Goal: Transaction & Acquisition: Download file/media

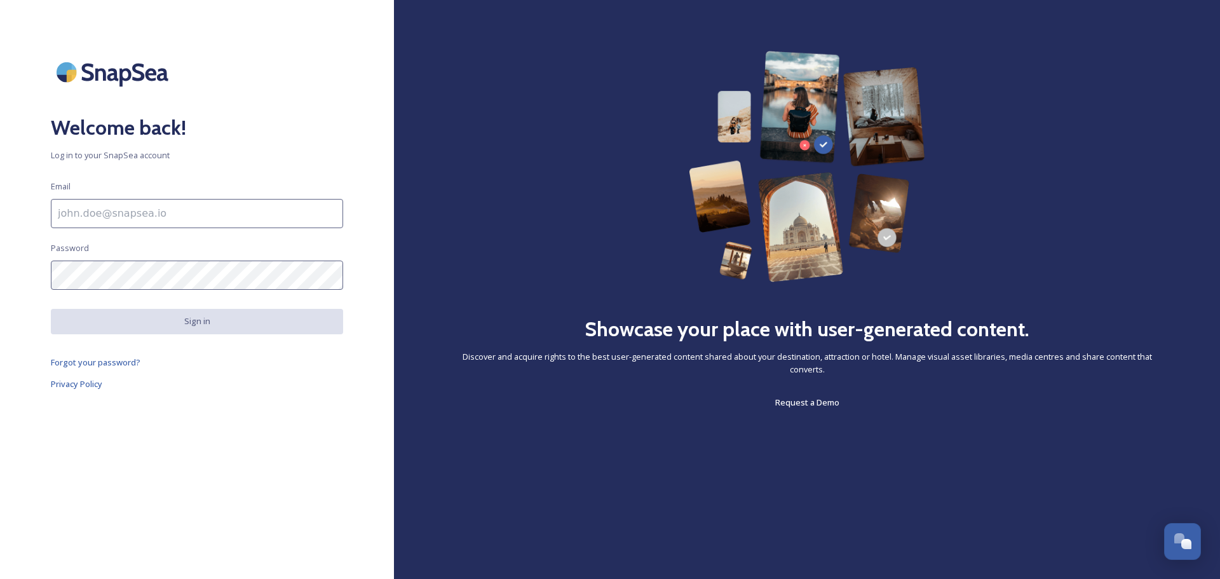
click at [158, 216] on input at bounding box center [197, 213] width 292 height 29
type input "[EMAIL_ADDRESS][DOMAIN_NAME]"
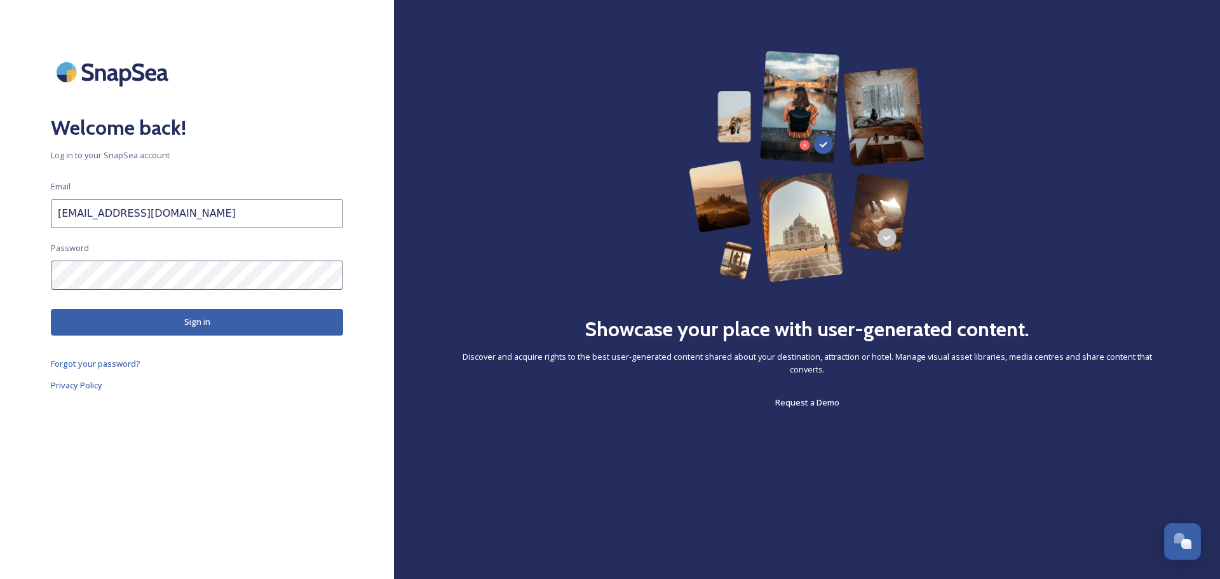
click at [163, 327] on button "Sign in" at bounding box center [197, 322] width 292 height 26
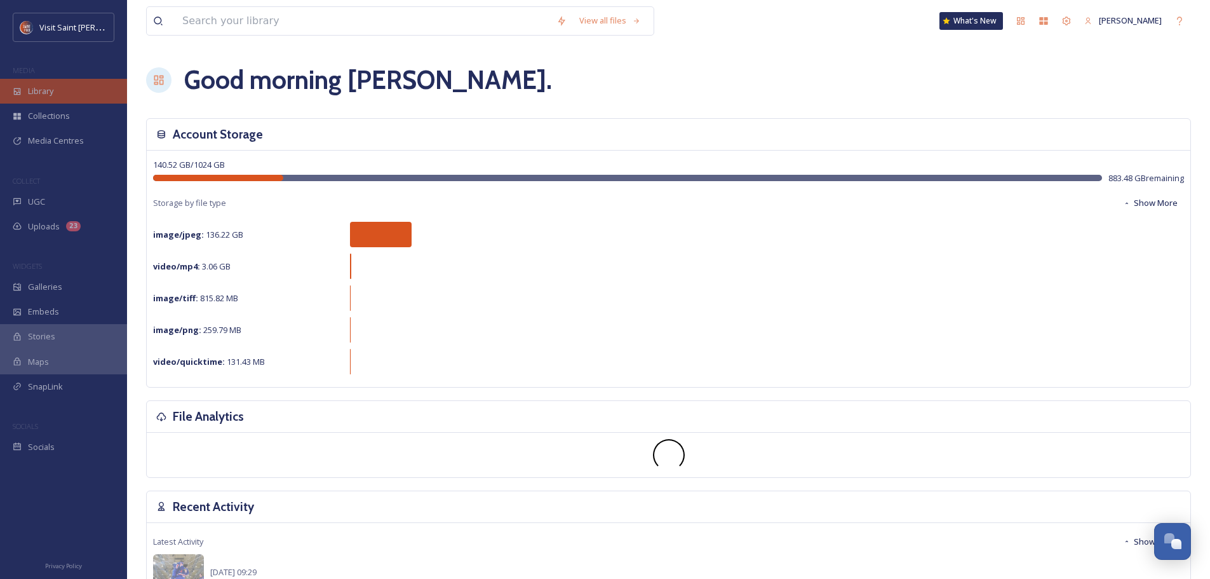
click at [50, 91] on span "Library" at bounding box center [40, 91] width 25 height 12
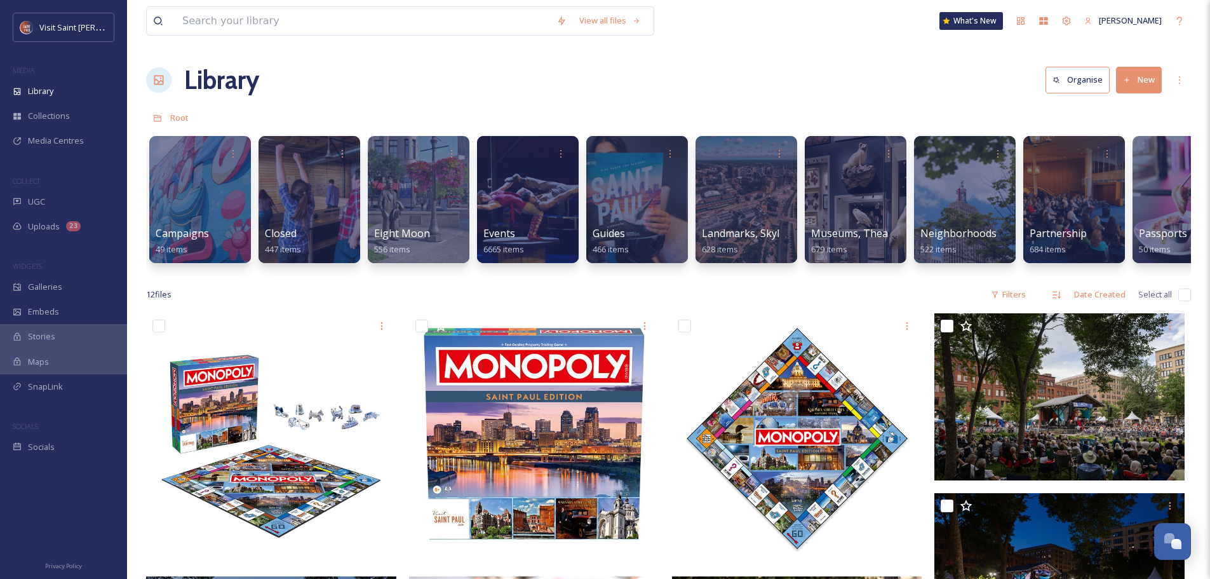
scroll to position [0, 557]
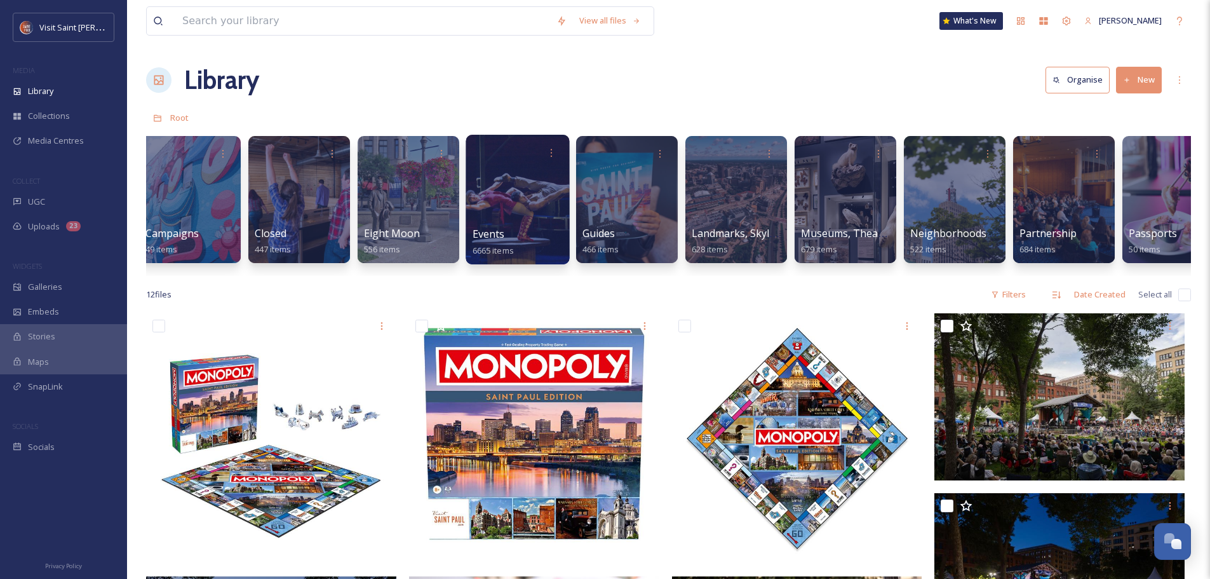
click at [536, 185] on div at bounding box center [518, 200] width 104 height 130
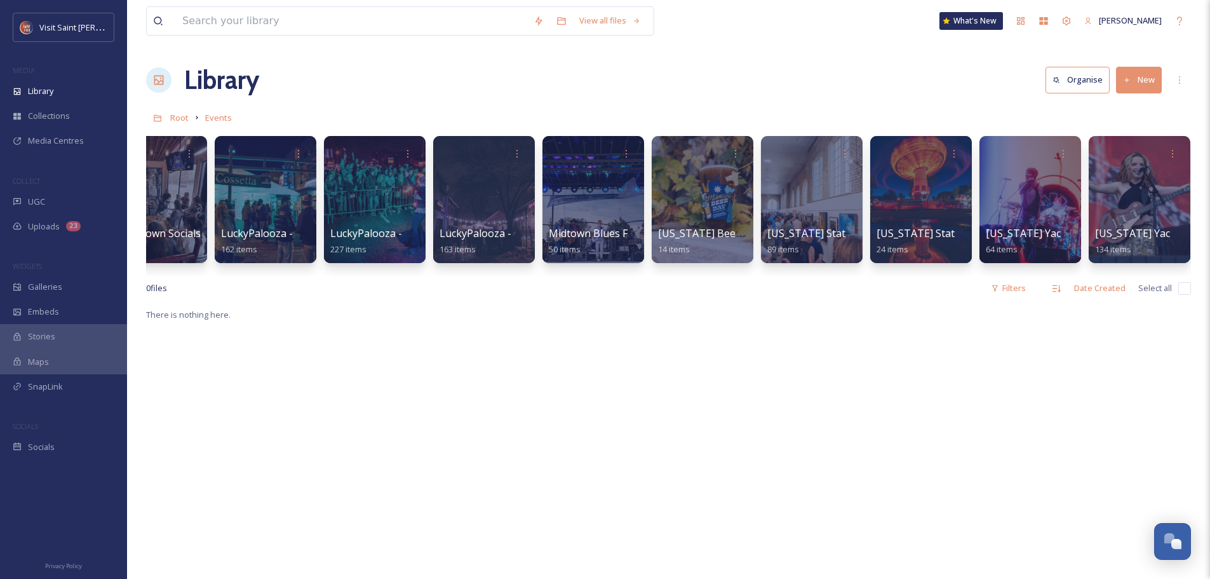
scroll to position [0, 4859]
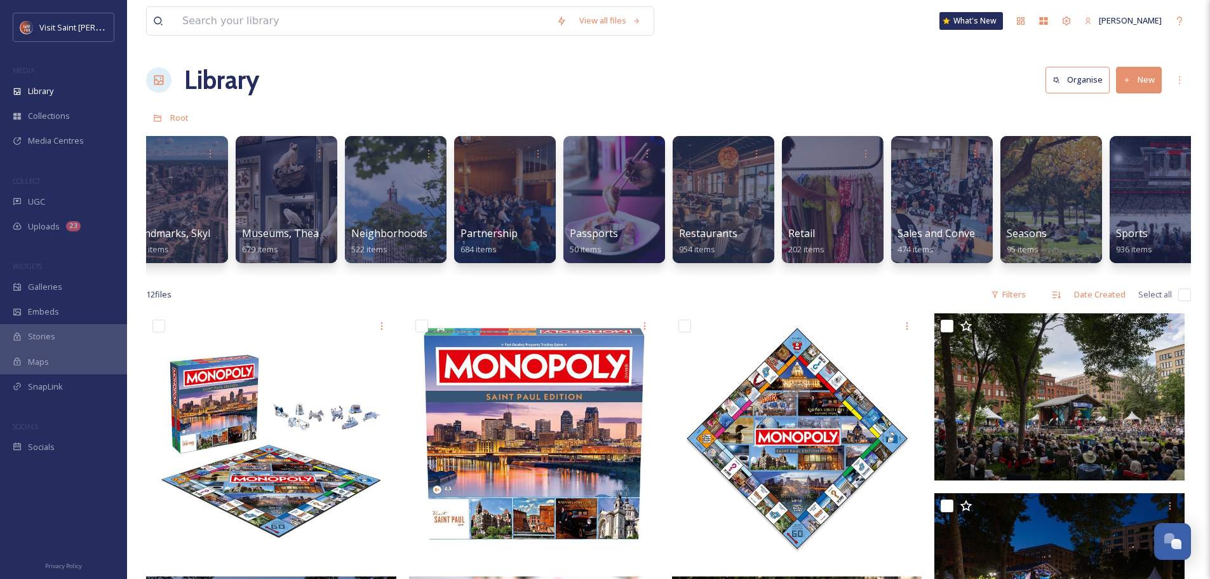
scroll to position [0, 1118]
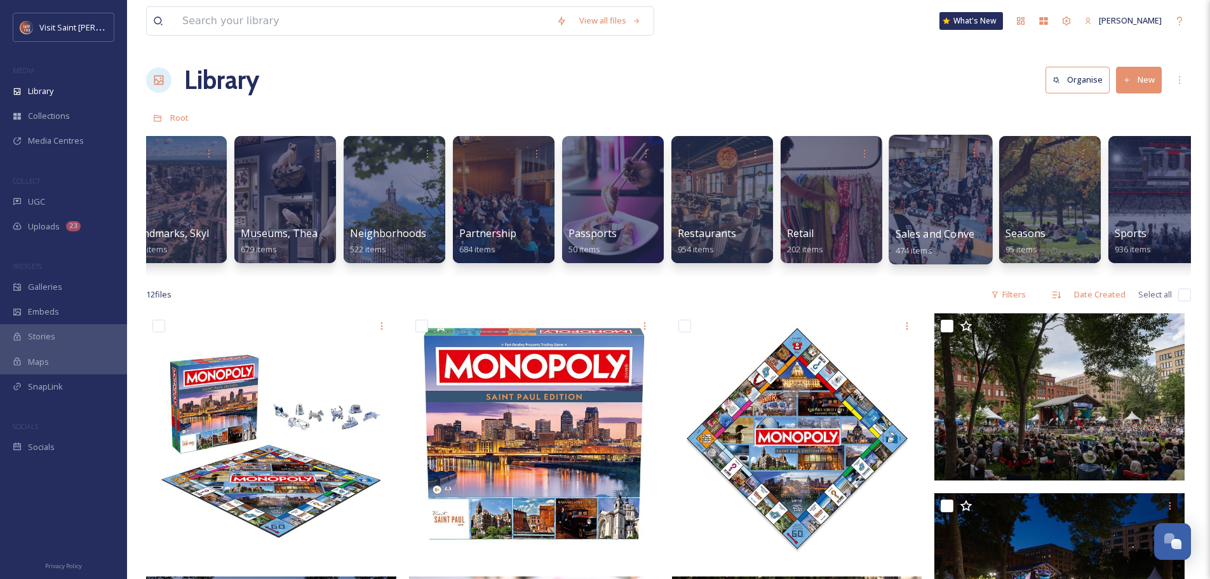
click at [940, 212] on div at bounding box center [941, 200] width 104 height 130
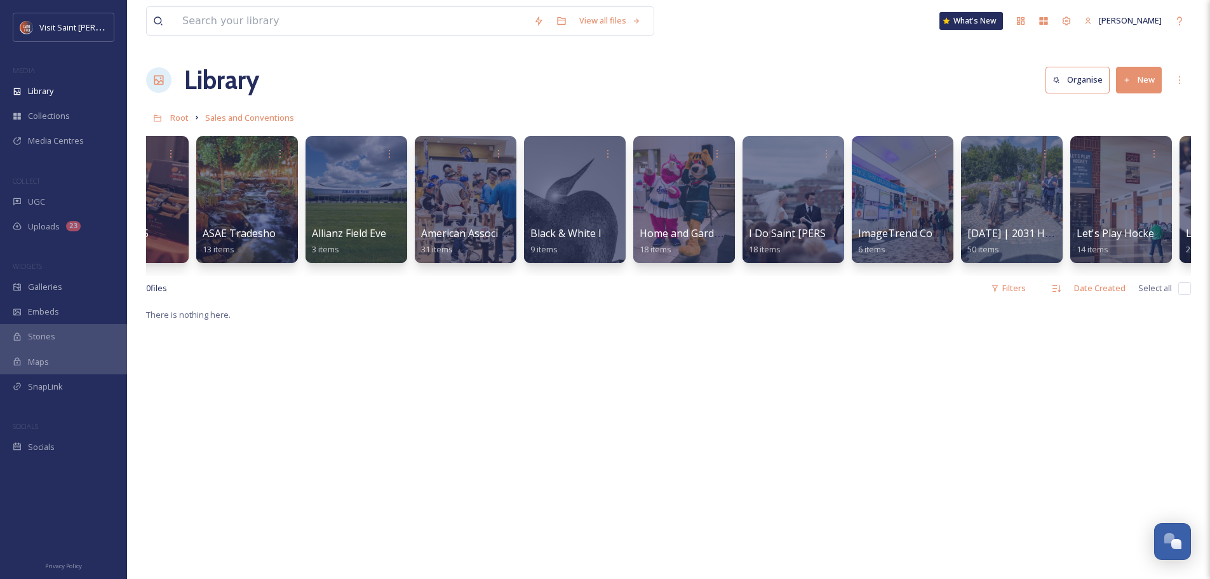
scroll to position [0, 65]
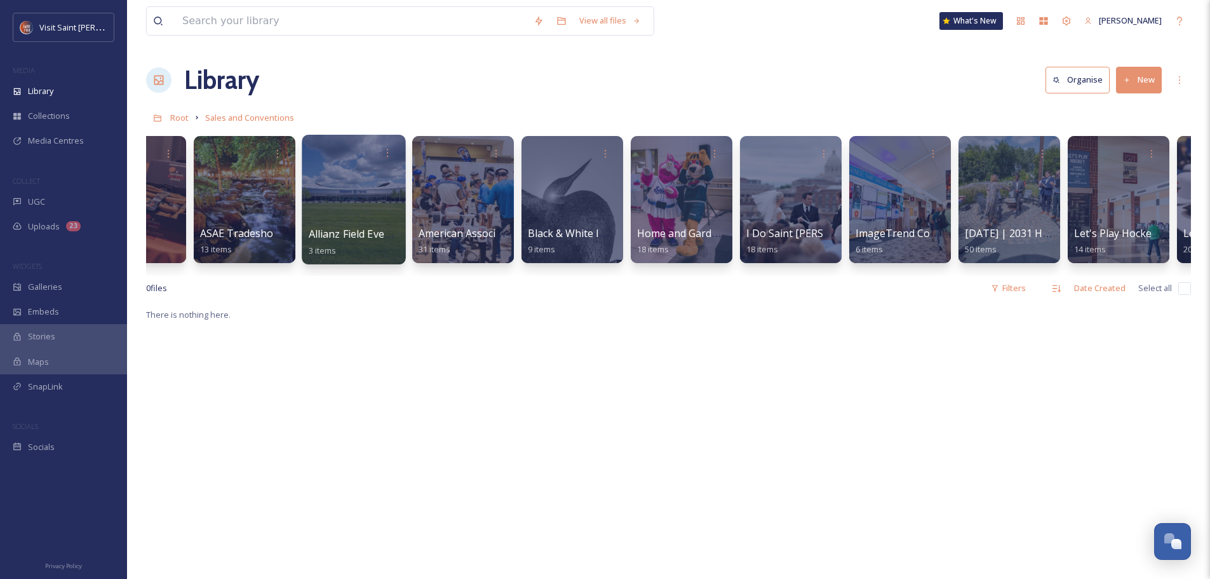
click at [362, 188] on div at bounding box center [354, 200] width 104 height 130
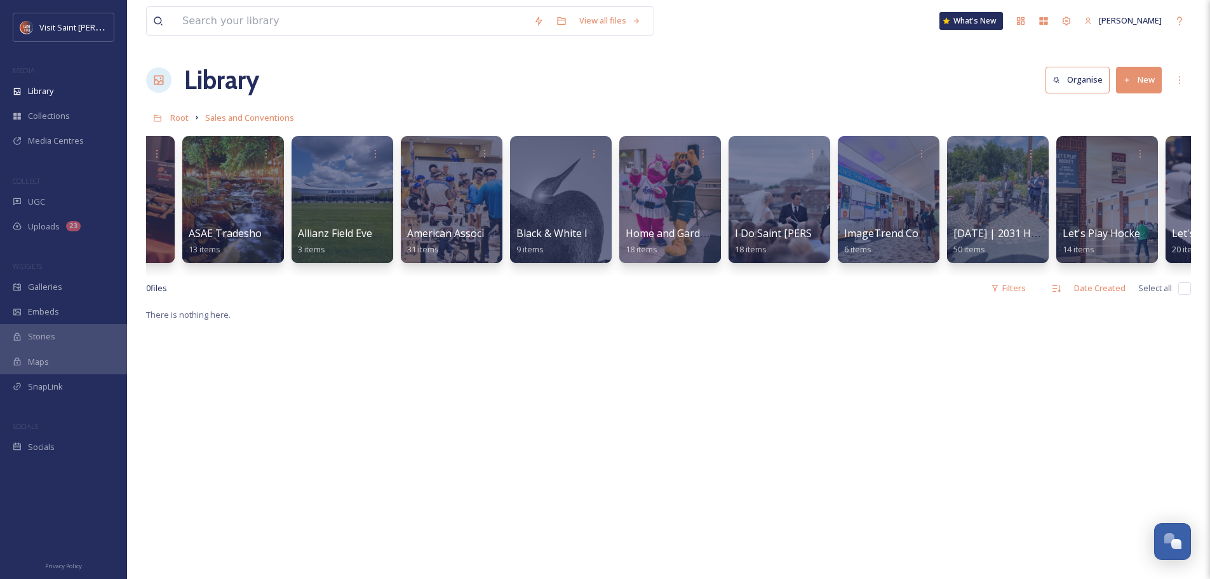
scroll to position [0, 80]
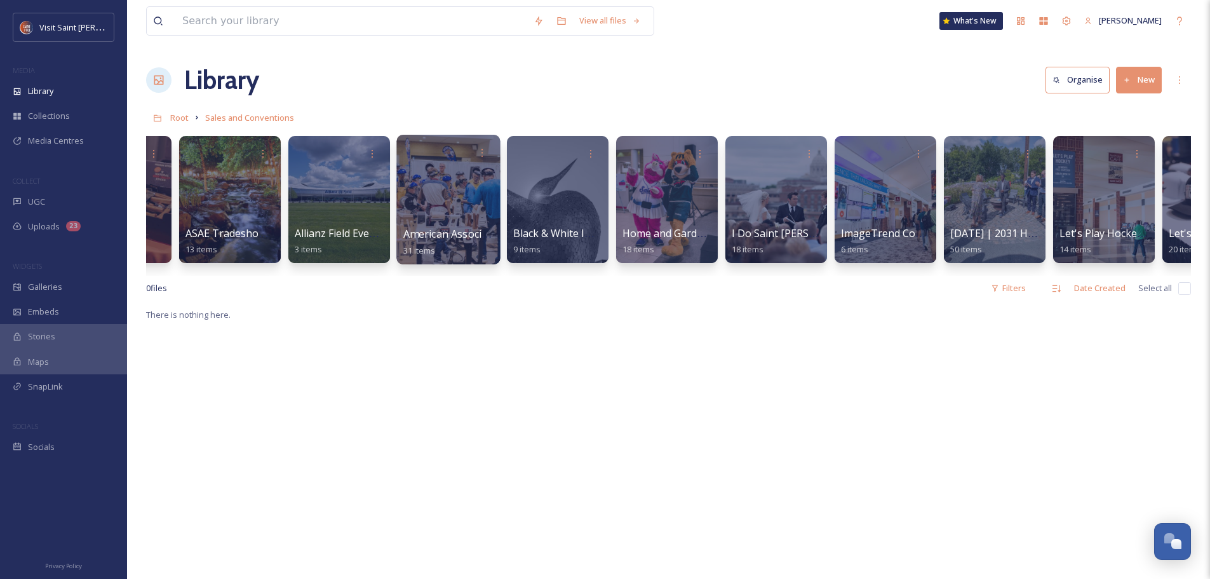
click at [438, 179] on div at bounding box center [448, 200] width 104 height 130
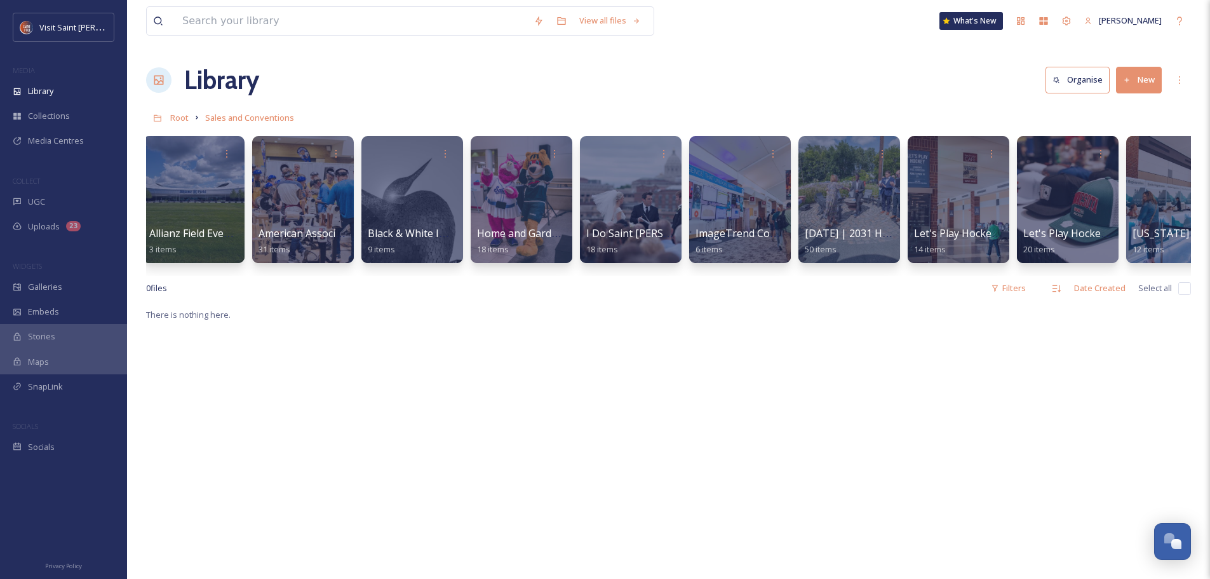
scroll to position [0, 228]
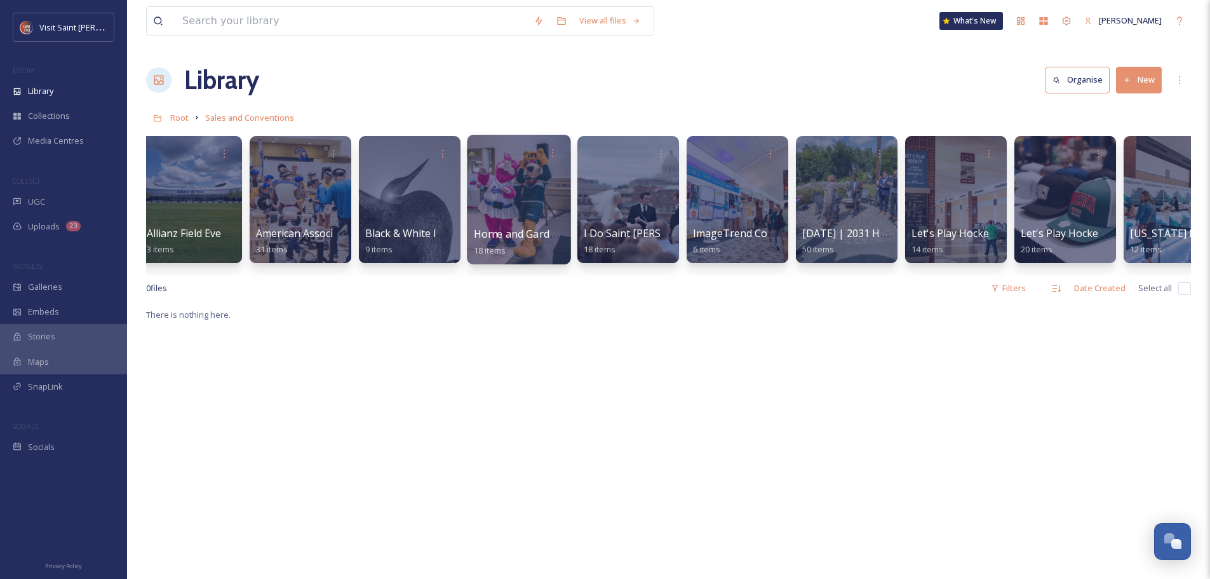
click at [515, 169] on div at bounding box center [519, 200] width 104 height 130
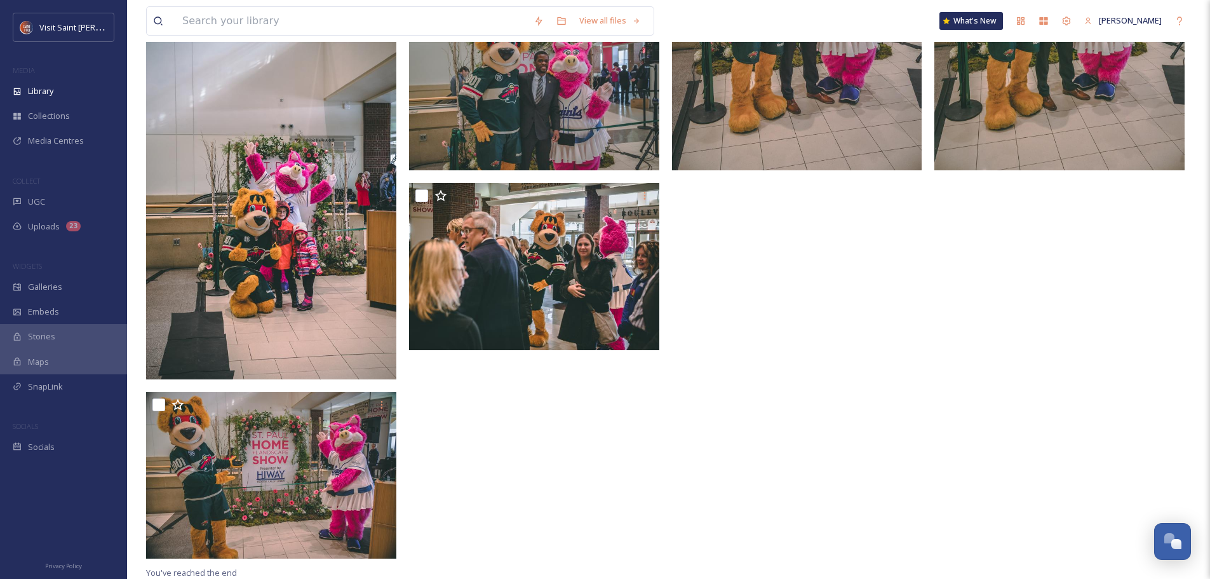
scroll to position [919, 0]
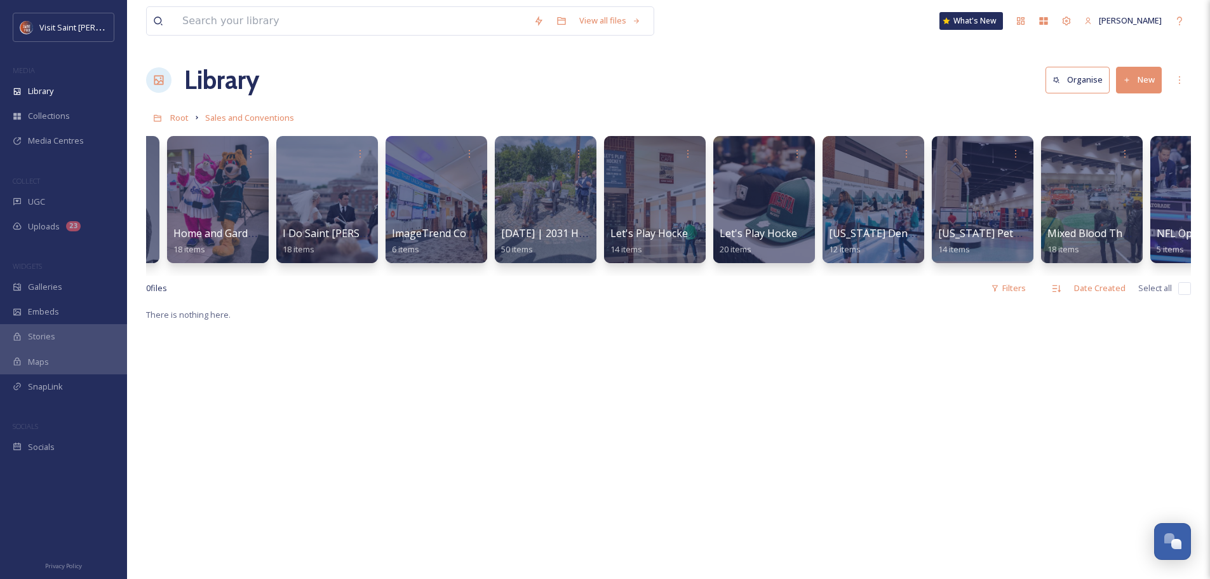
scroll to position [0, 544]
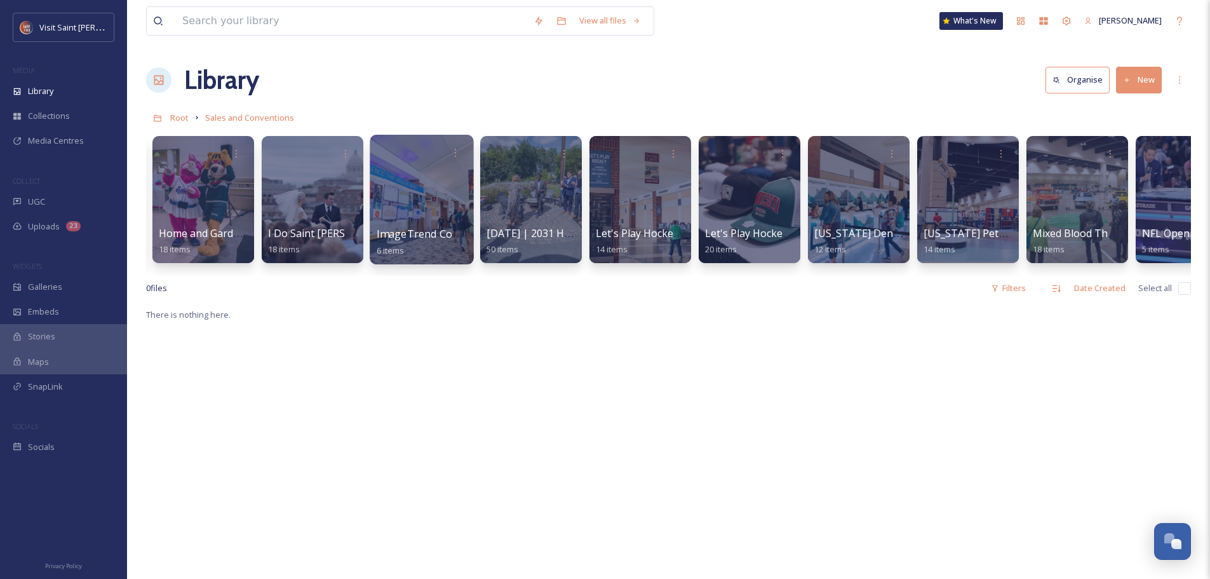
click at [442, 186] on div at bounding box center [422, 200] width 104 height 130
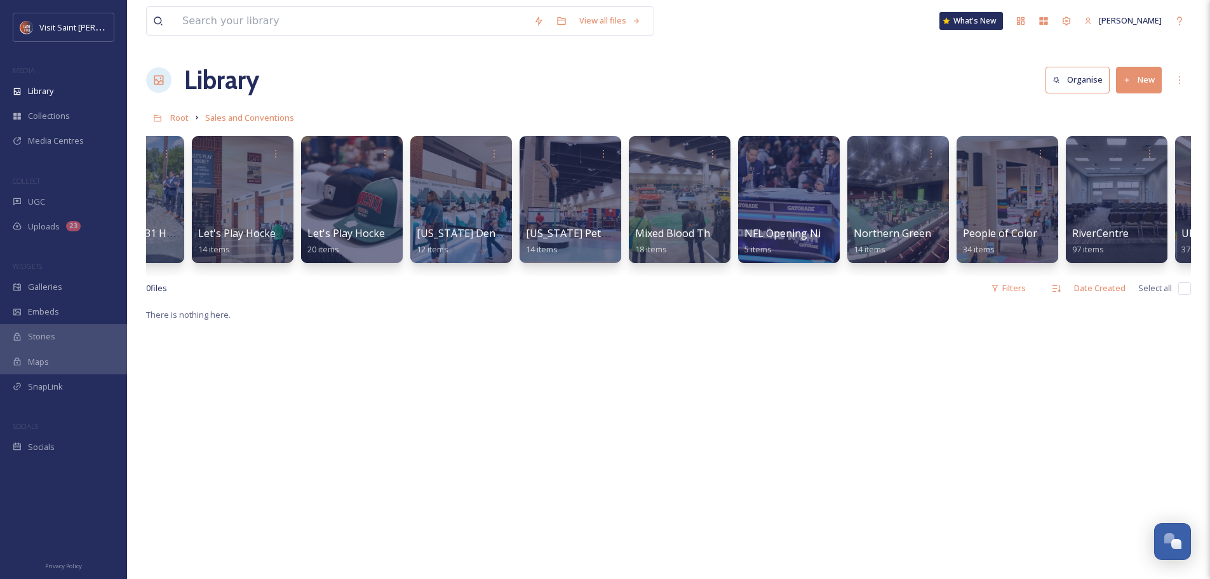
scroll to position [0, 944]
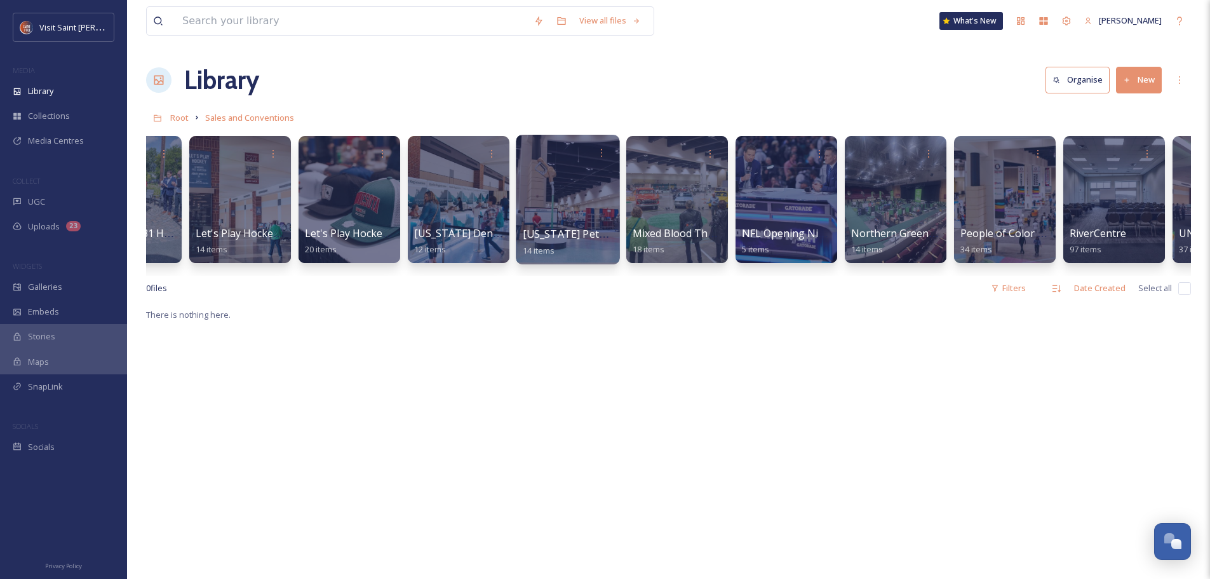
click at [559, 174] on div at bounding box center [568, 200] width 104 height 130
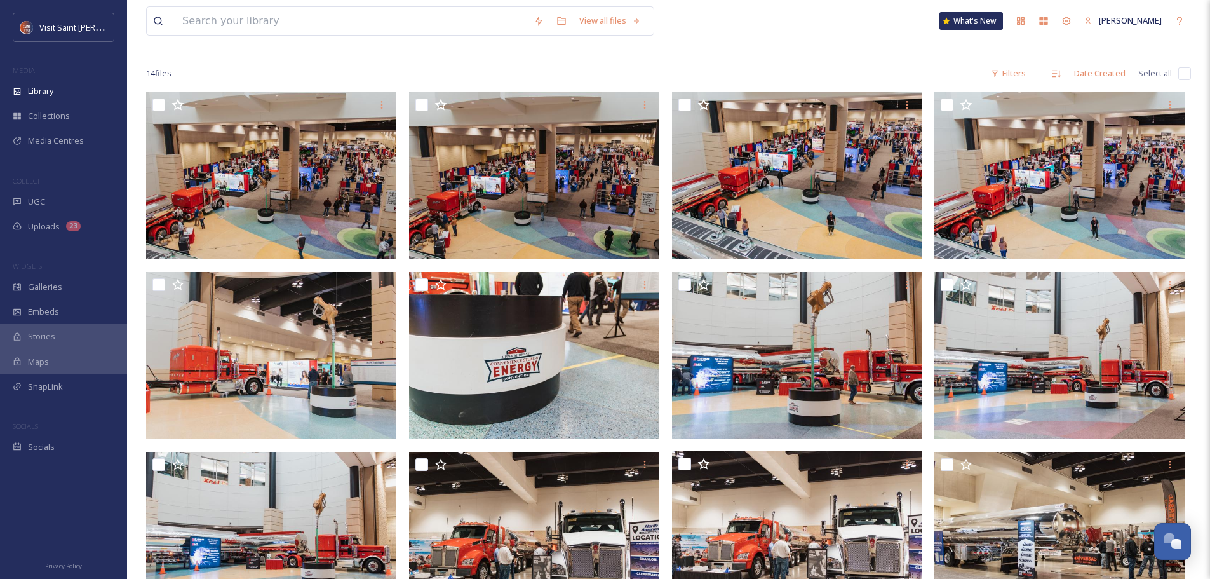
scroll to position [68, 0]
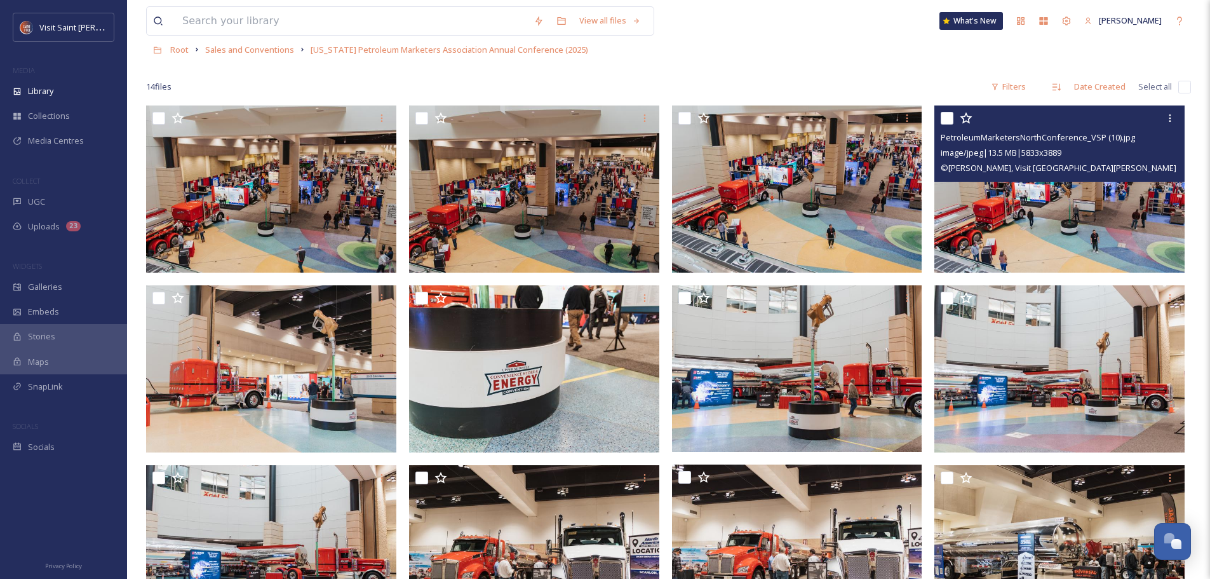
click at [1044, 198] on img at bounding box center [1060, 188] width 250 height 167
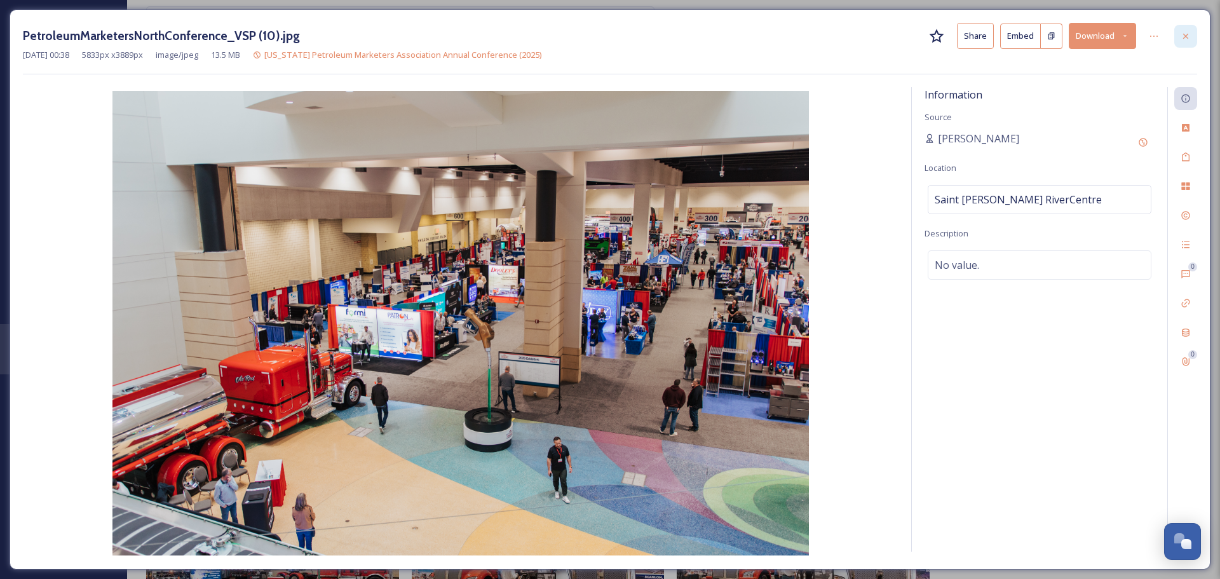
click at [1185, 40] on icon at bounding box center [1185, 36] width 10 height 10
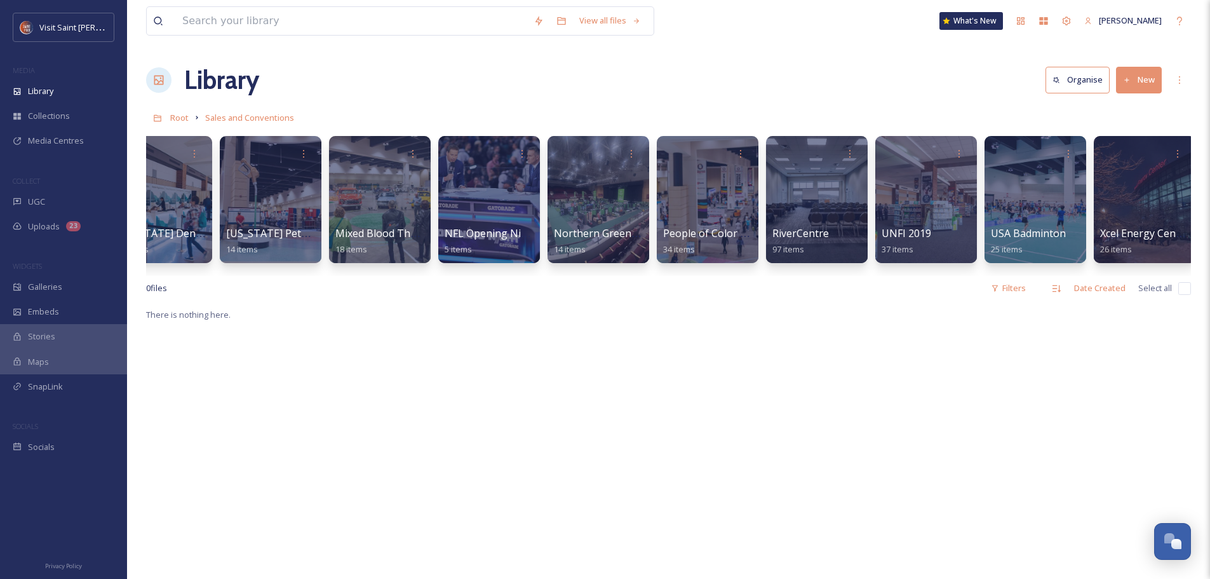
scroll to position [0, 1250]
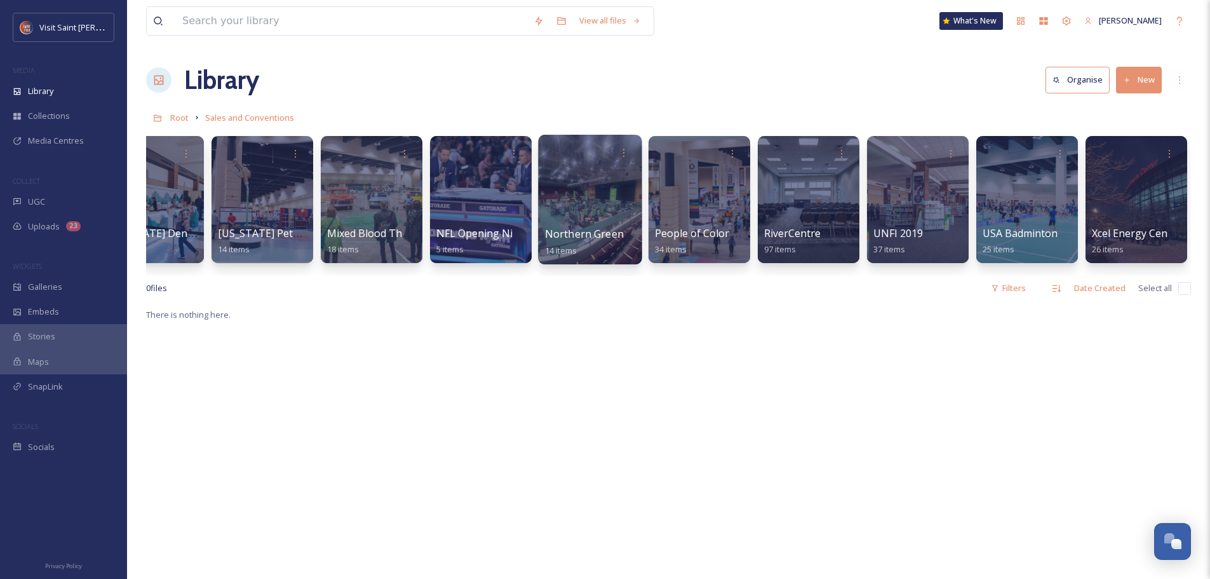
click at [609, 187] on div at bounding box center [590, 200] width 104 height 130
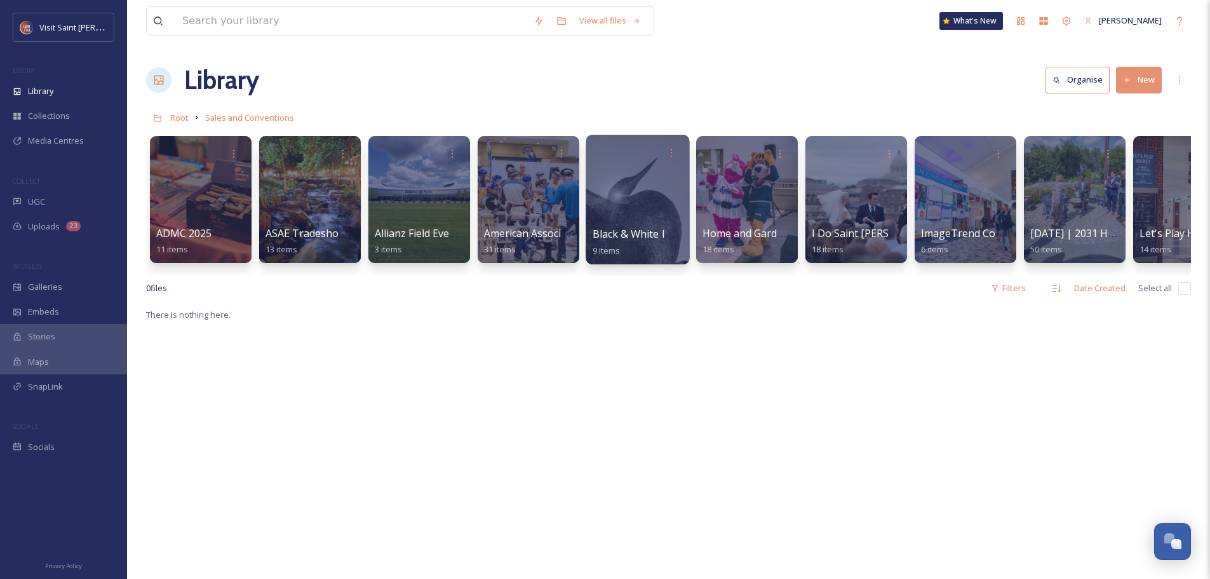
click at [630, 208] on div at bounding box center [638, 200] width 104 height 130
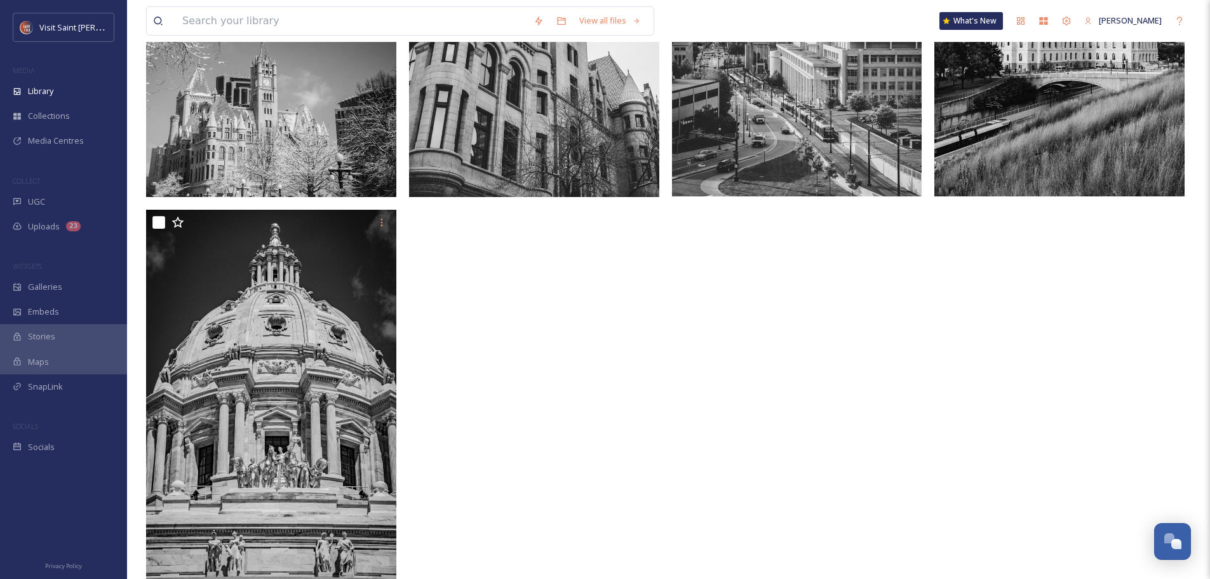
scroll to position [727, 0]
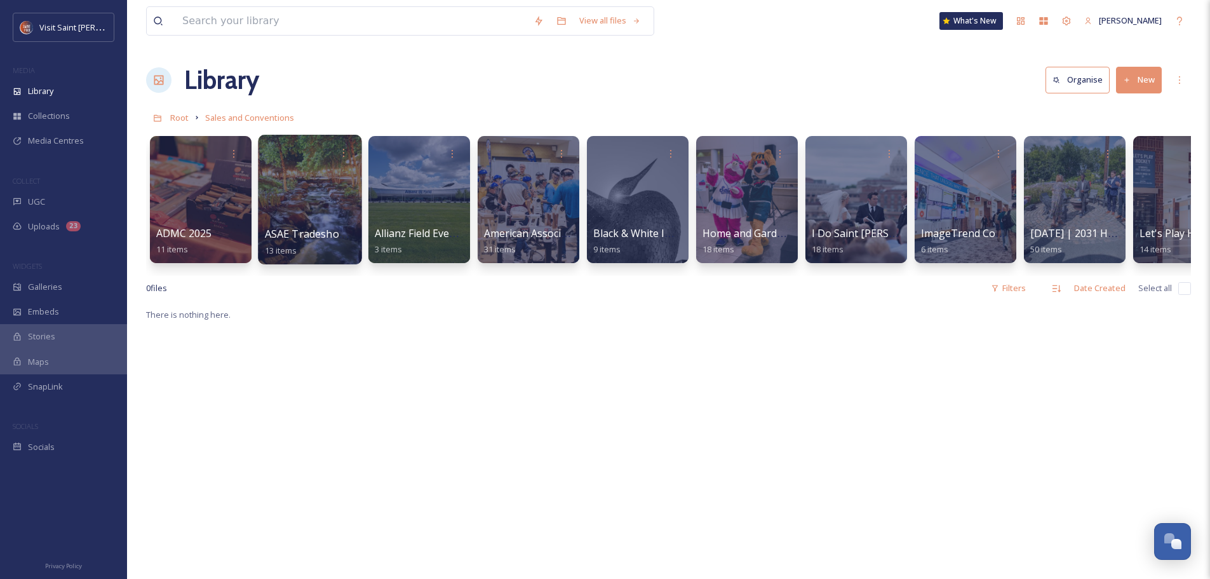
click at [334, 196] on div at bounding box center [310, 200] width 104 height 130
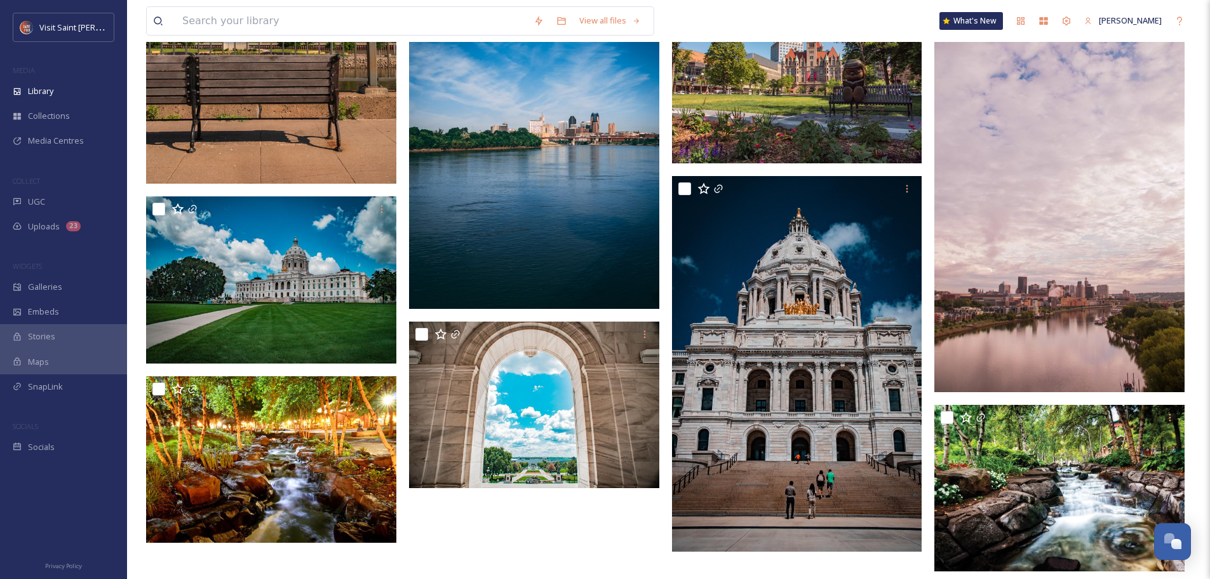
scroll to position [559, 0]
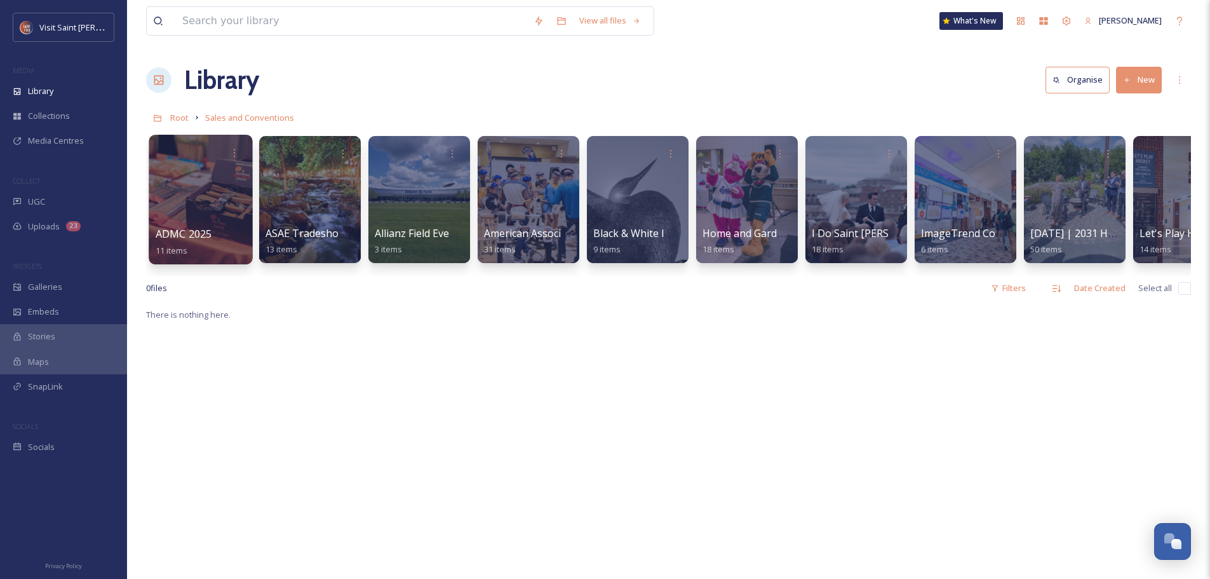
click at [190, 201] on div at bounding box center [201, 200] width 104 height 130
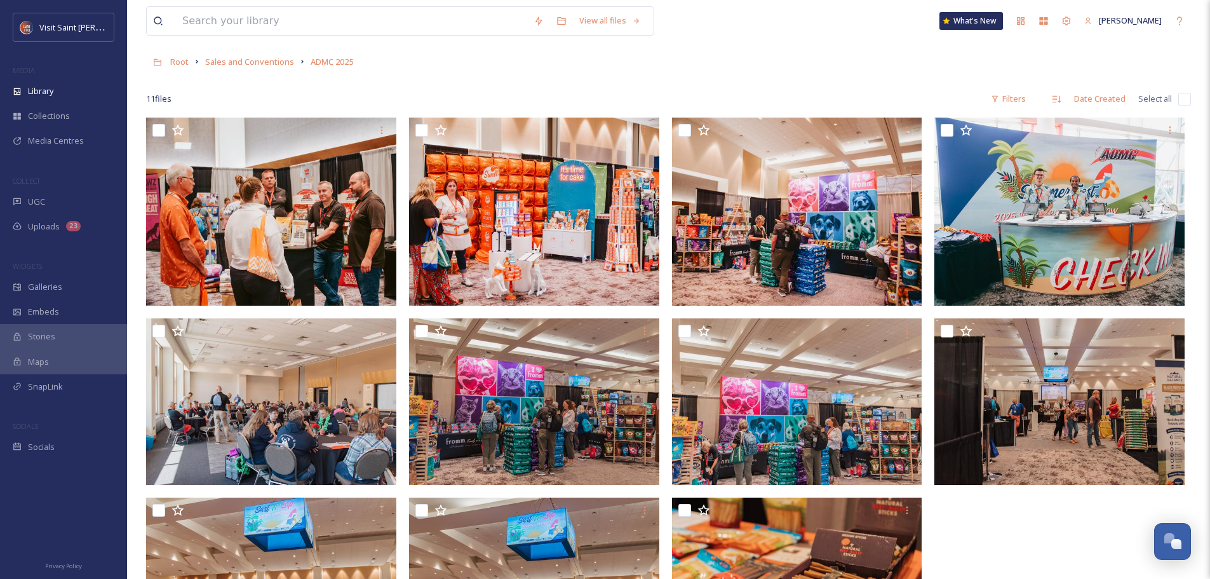
scroll to position [173, 0]
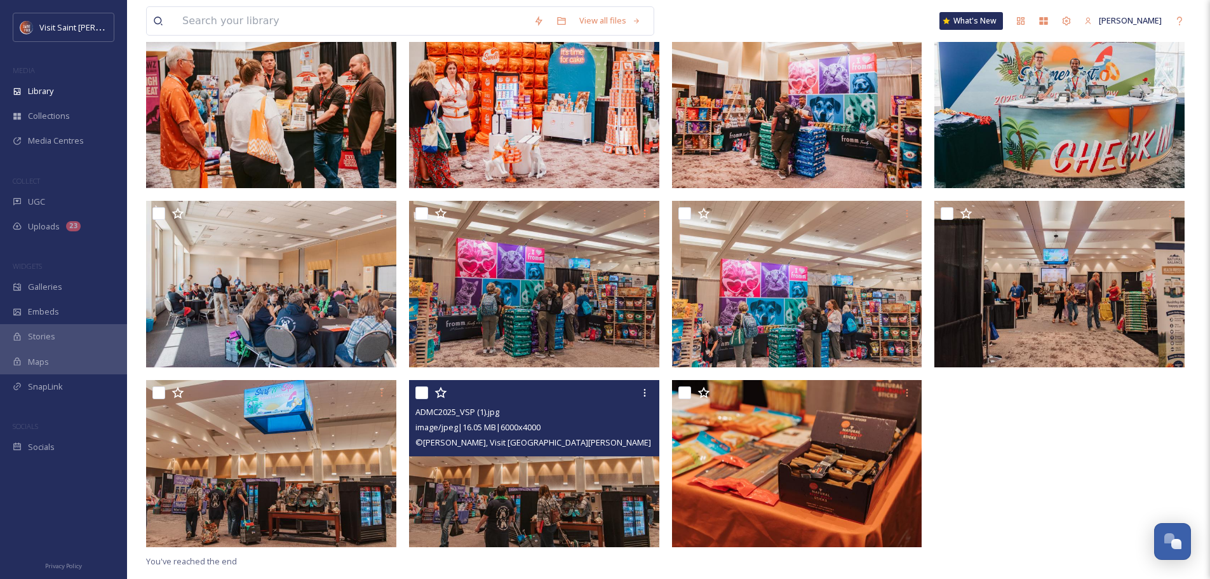
click at [562, 490] on img at bounding box center [534, 463] width 250 height 167
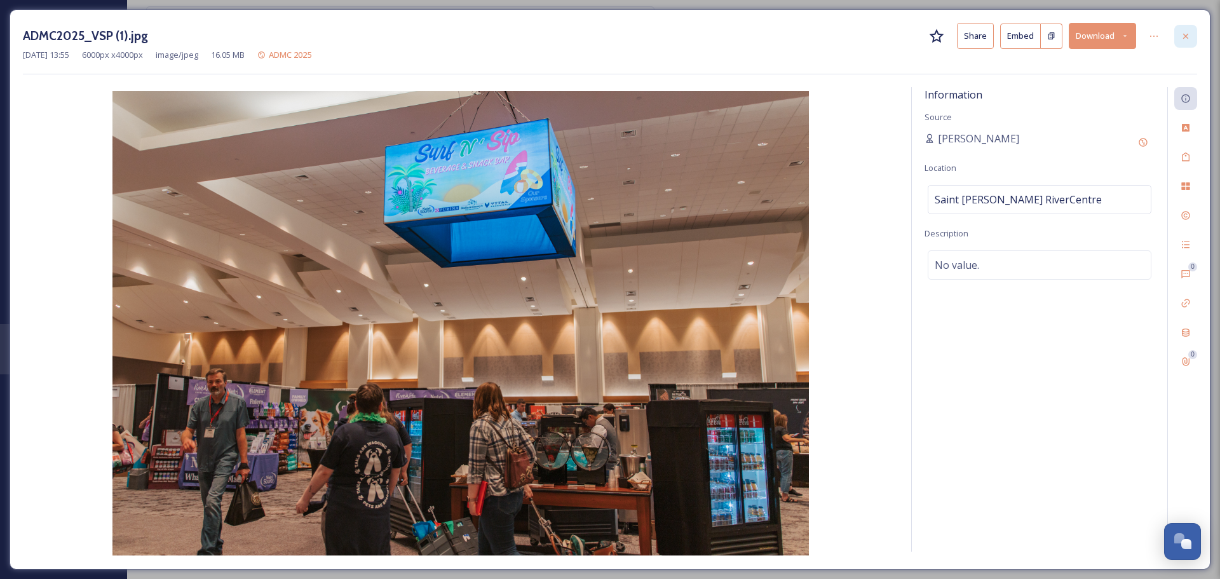
click at [1175, 36] on div at bounding box center [1185, 36] width 23 height 23
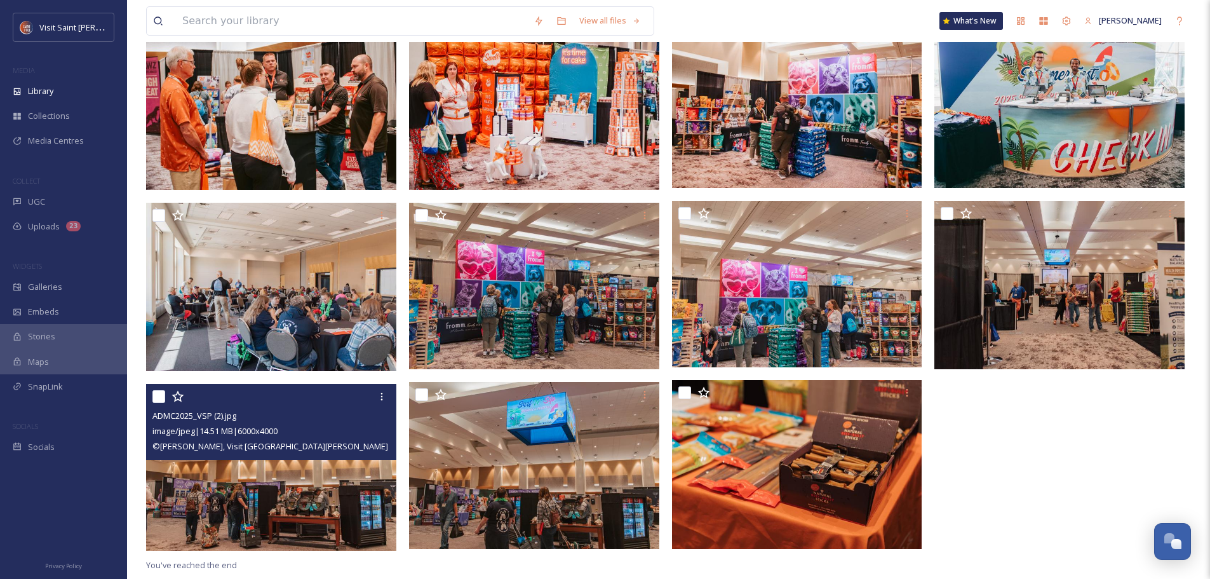
click at [335, 475] on img at bounding box center [271, 467] width 250 height 167
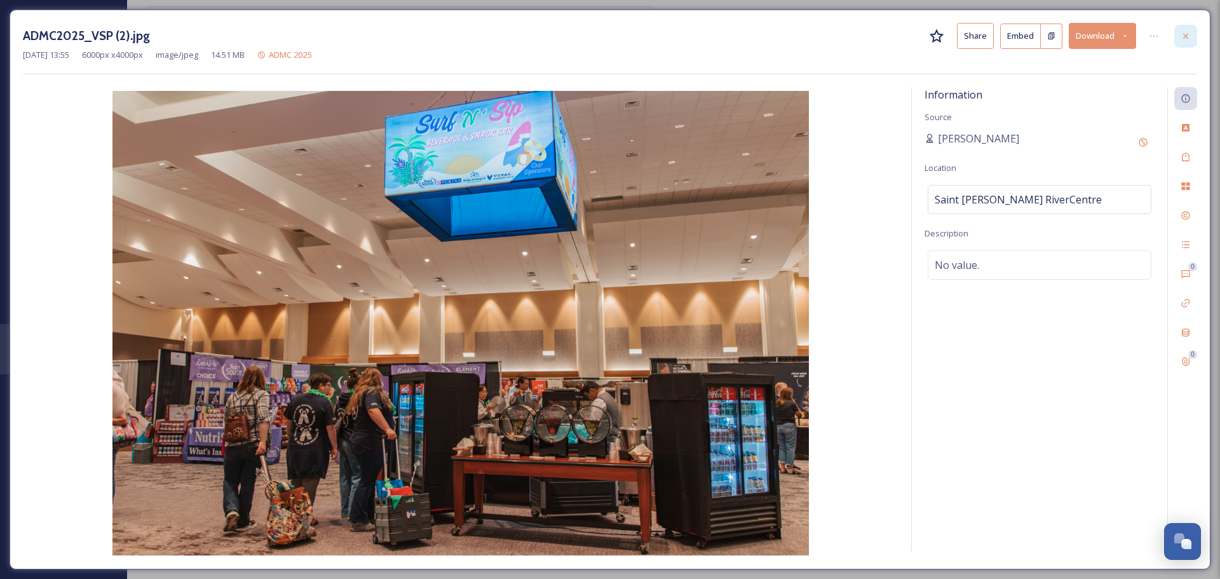
click at [1180, 36] on div at bounding box center [1185, 36] width 23 height 23
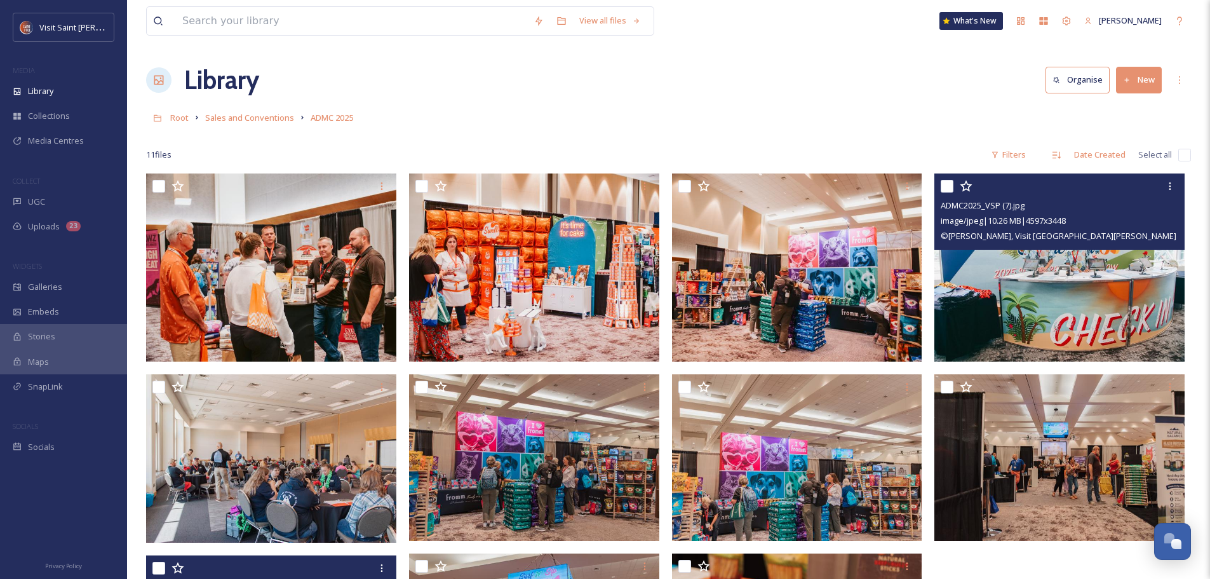
click at [1103, 250] on img at bounding box center [1060, 267] width 250 height 188
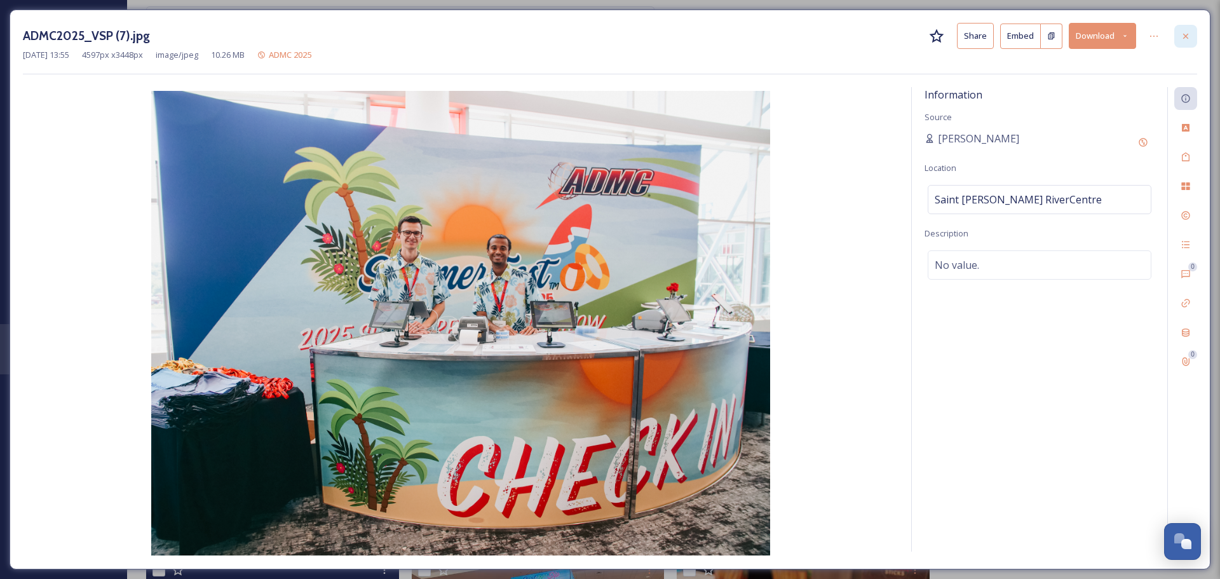
click at [1179, 35] on div at bounding box center [1185, 36] width 23 height 23
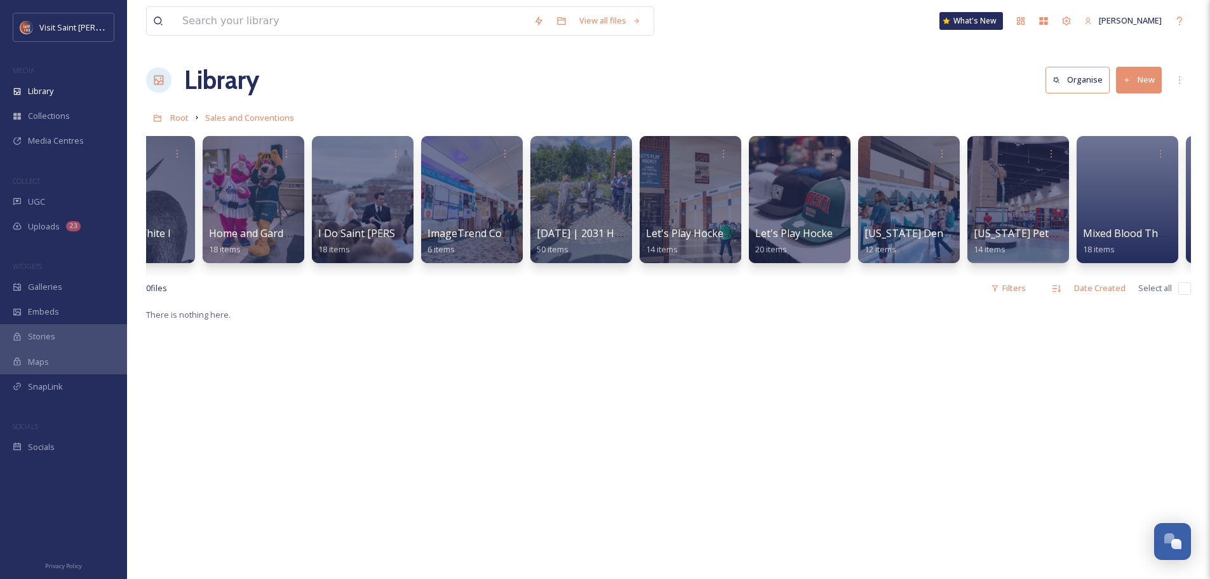
scroll to position [0, 541]
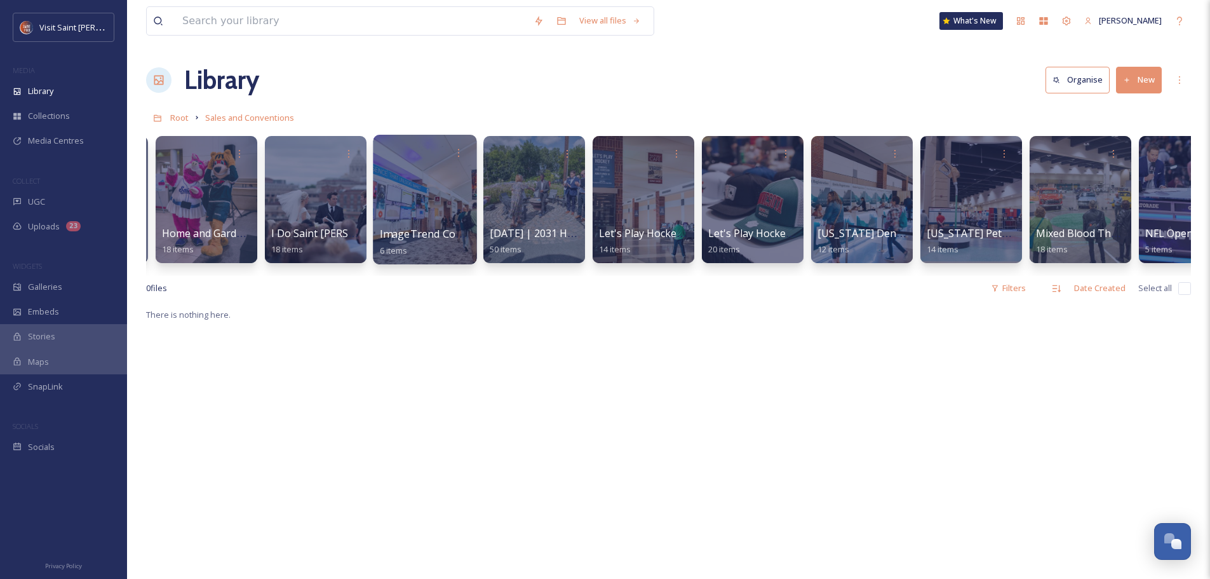
click at [424, 192] on div at bounding box center [425, 200] width 104 height 130
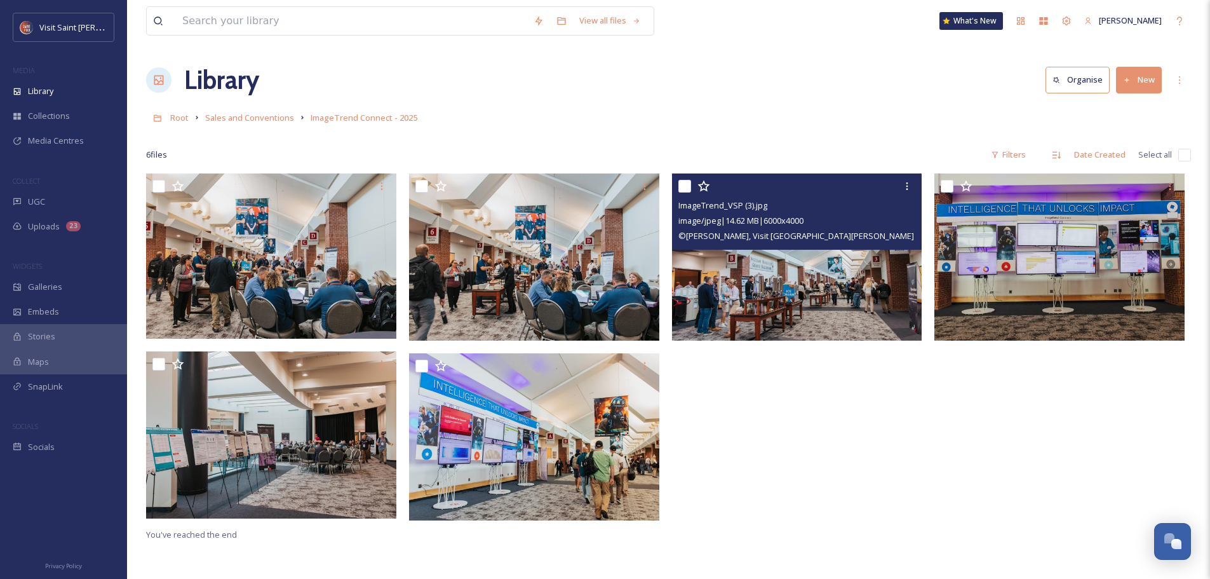
click at [828, 280] on img at bounding box center [797, 256] width 250 height 167
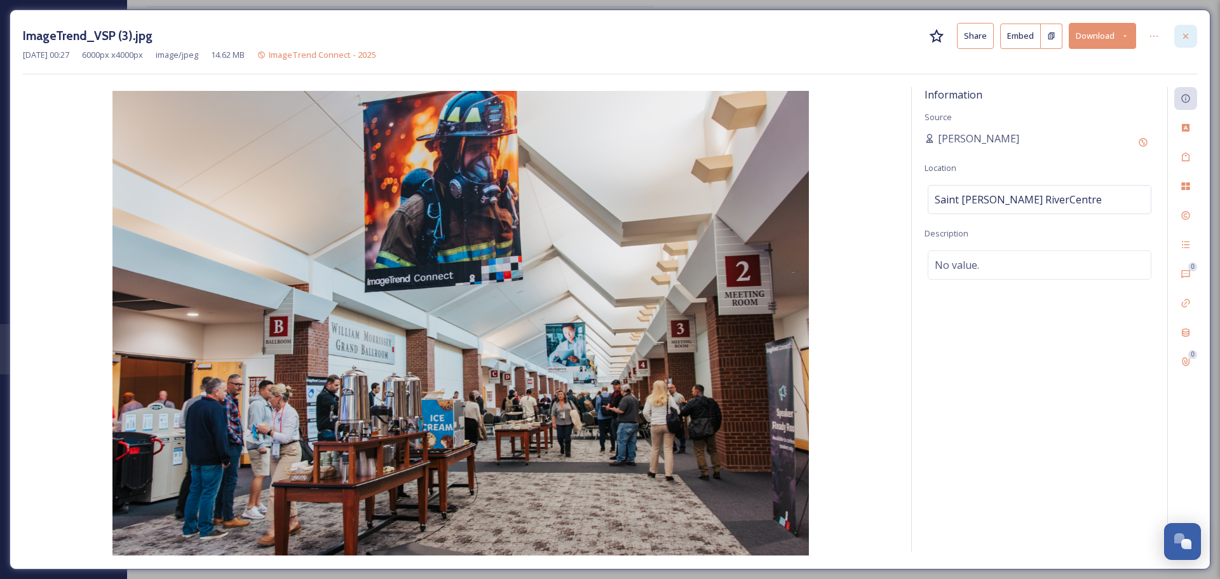
click at [1179, 37] on div at bounding box center [1185, 36] width 23 height 23
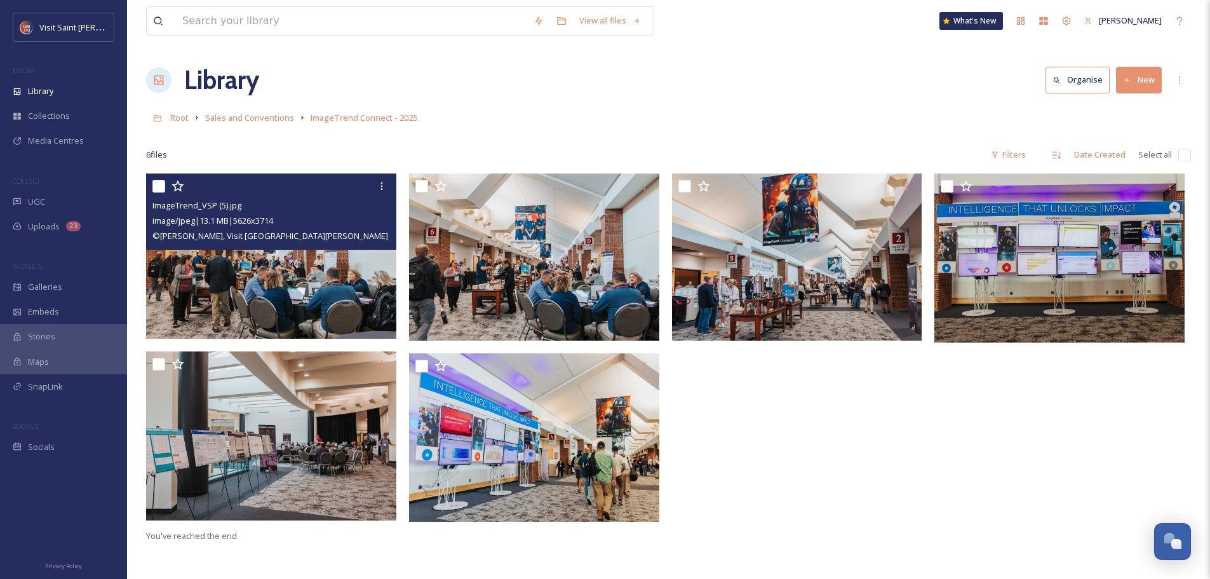
click at [305, 281] on img at bounding box center [271, 255] width 250 height 165
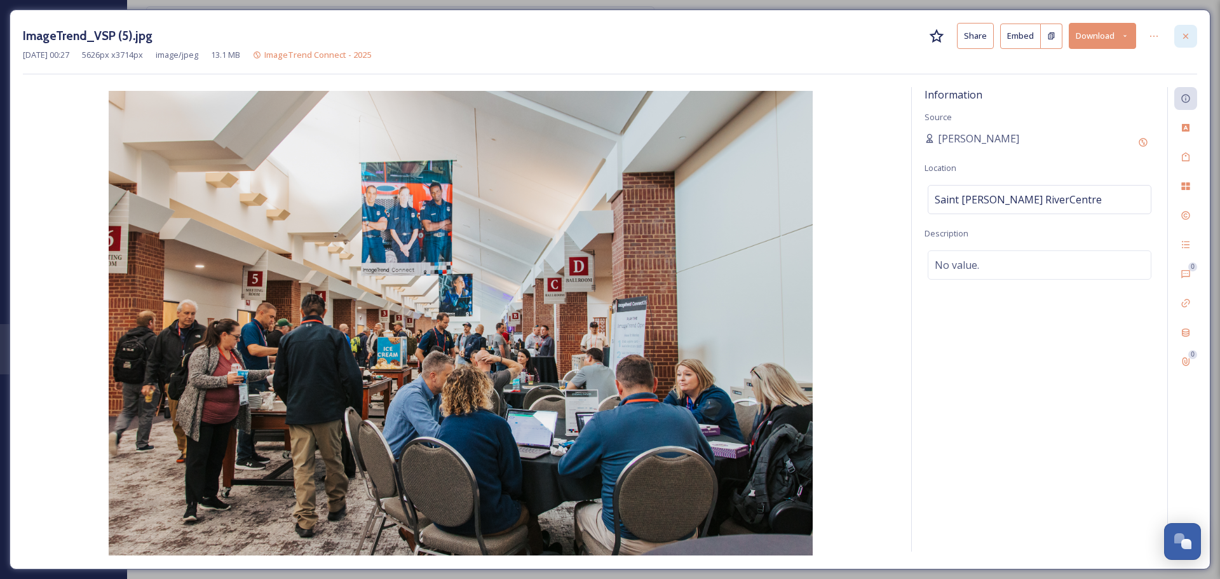
click at [1187, 34] on icon at bounding box center [1185, 35] width 5 height 5
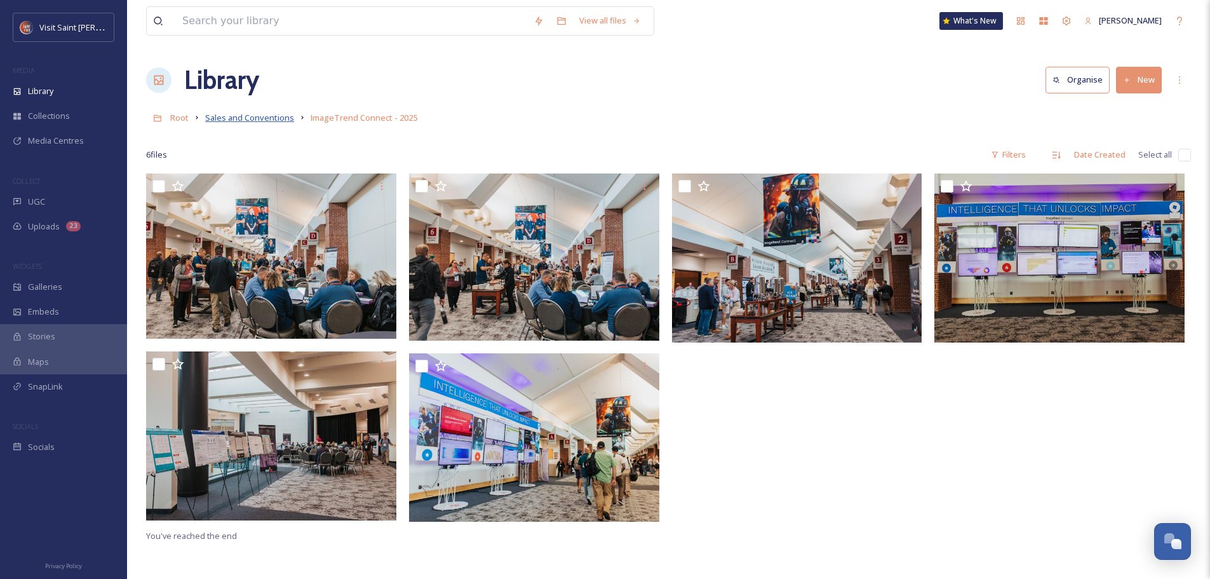
click at [260, 119] on span "Sales and Conventions" at bounding box center [249, 117] width 89 height 11
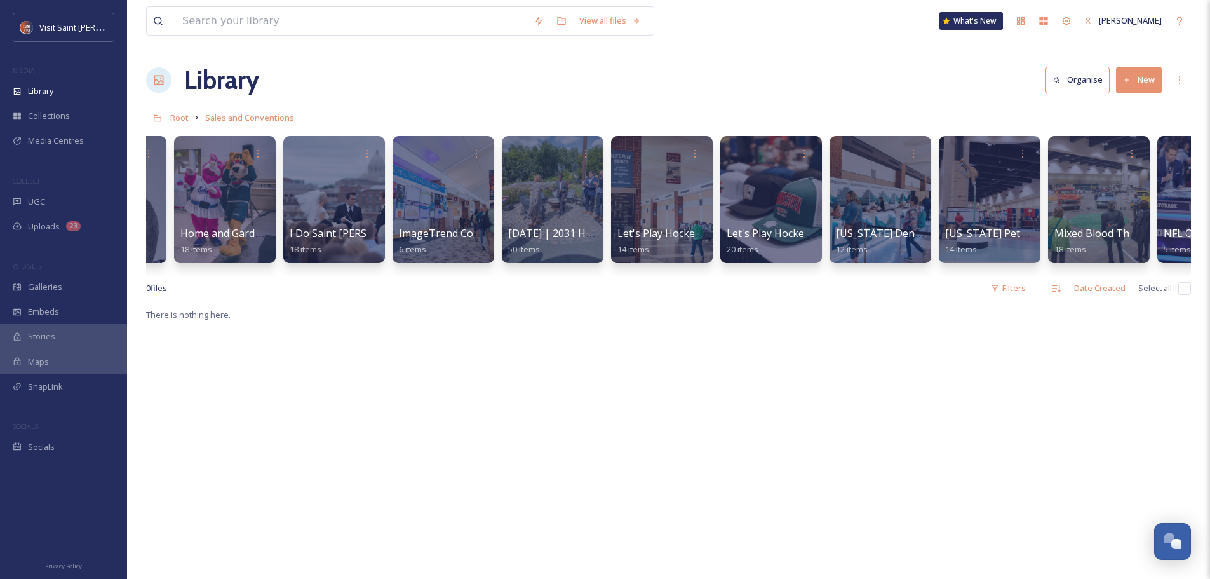
scroll to position [0, 679]
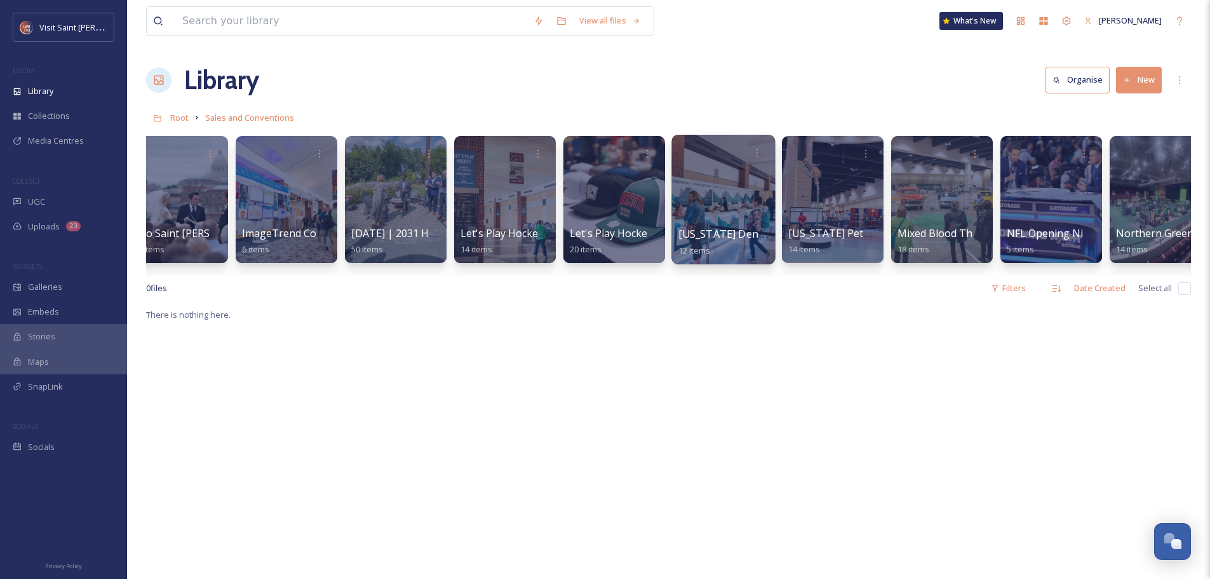
click at [733, 188] on div at bounding box center [724, 200] width 104 height 130
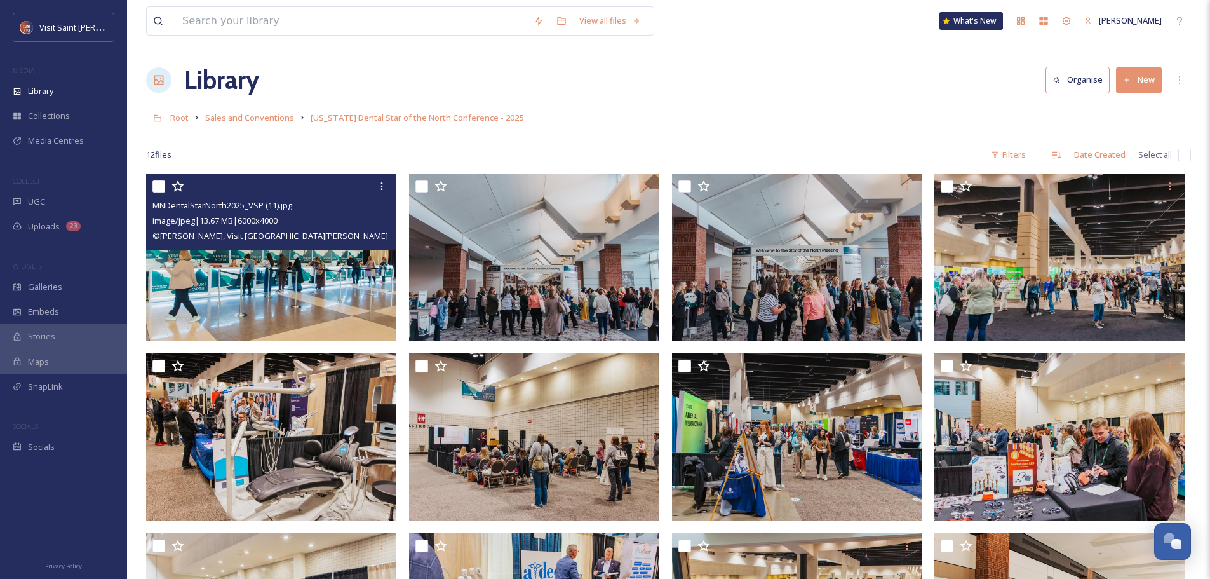
click at [289, 277] on img at bounding box center [271, 256] width 250 height 167
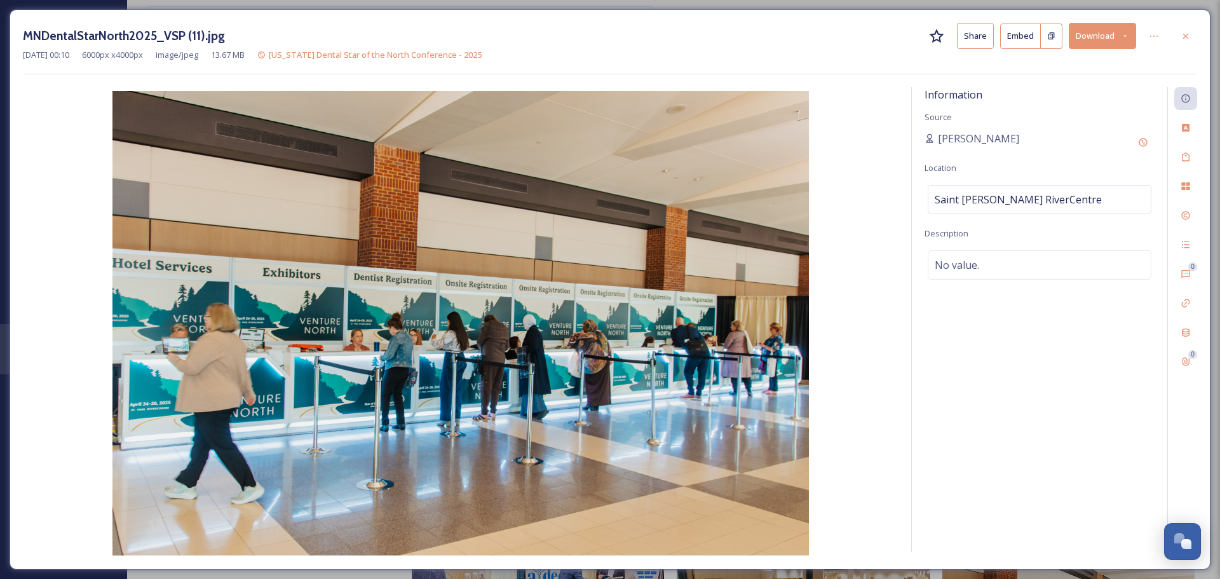
click at [1097, 45] on button "Download" at bounding box center [1102, 36] width 67 height 26
click at [1081, 68] on span "Download Original (6000 x 4000)" at bounding box center [1069, 65] width 120 height 12
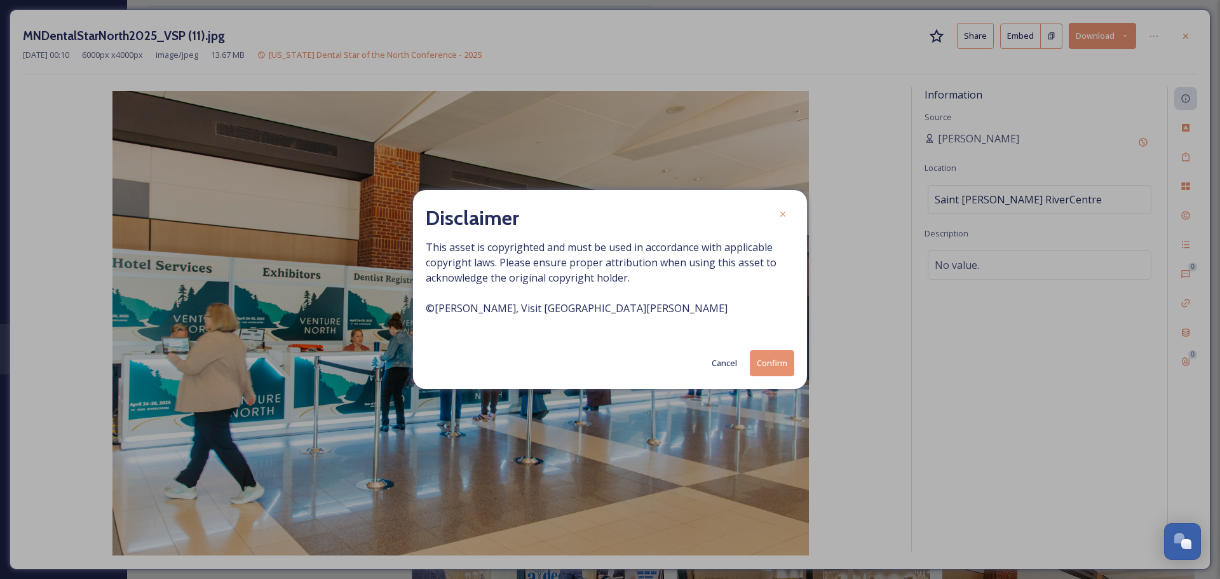
click at [760, 360] on button "Confirm" at bounding box center [772, 363] width 44 height 26
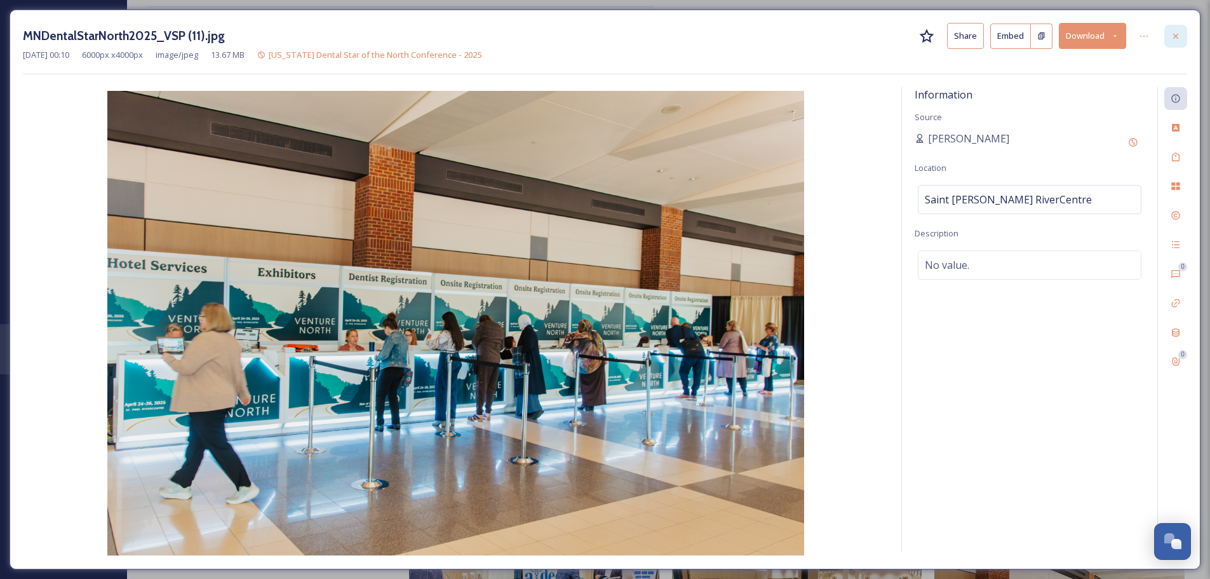
click at [1180, 34] on icon at bounding box center [1176, 36] width 10 height 10
